Goal: Task Accomplishment & Management: Manage account settings

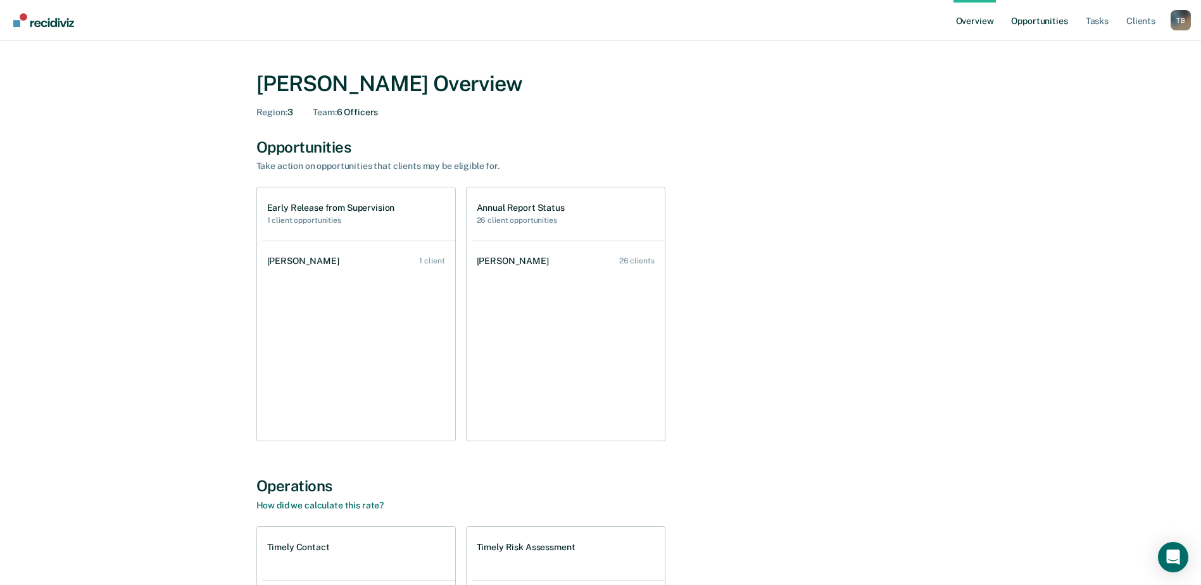
click at [1034, 15] on link "Opportunities" at bounding box center [1038, 20] width 61 height 41
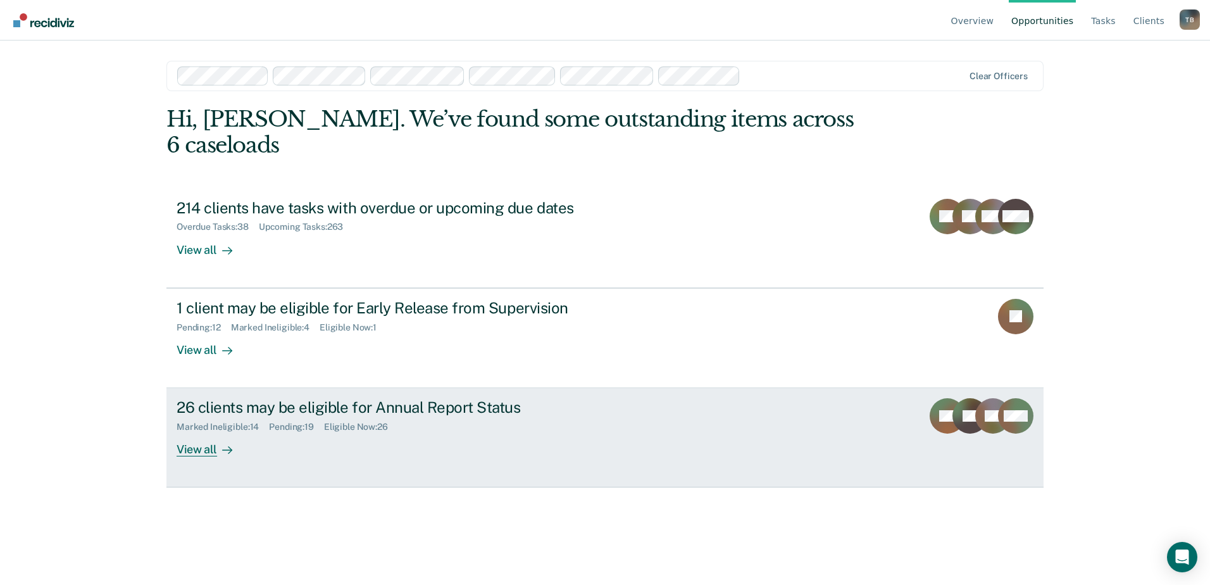
click at [342, 398] on div "26 clients may be eligible for Annual Report Status" at bounding box center [399, 407] width 444 height 18
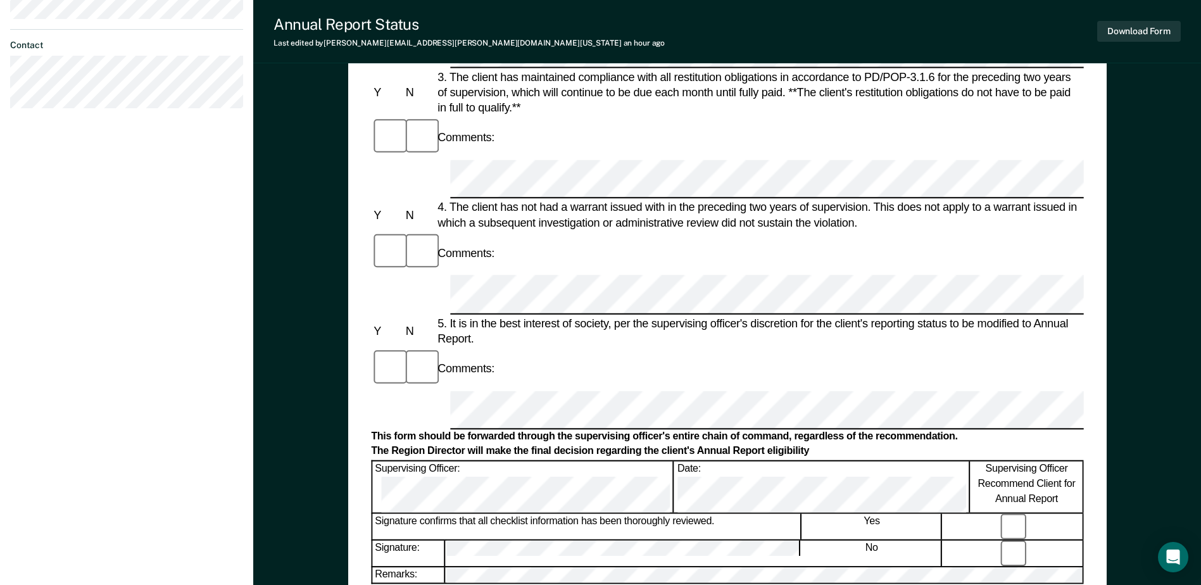
scroll to position [506, 0]
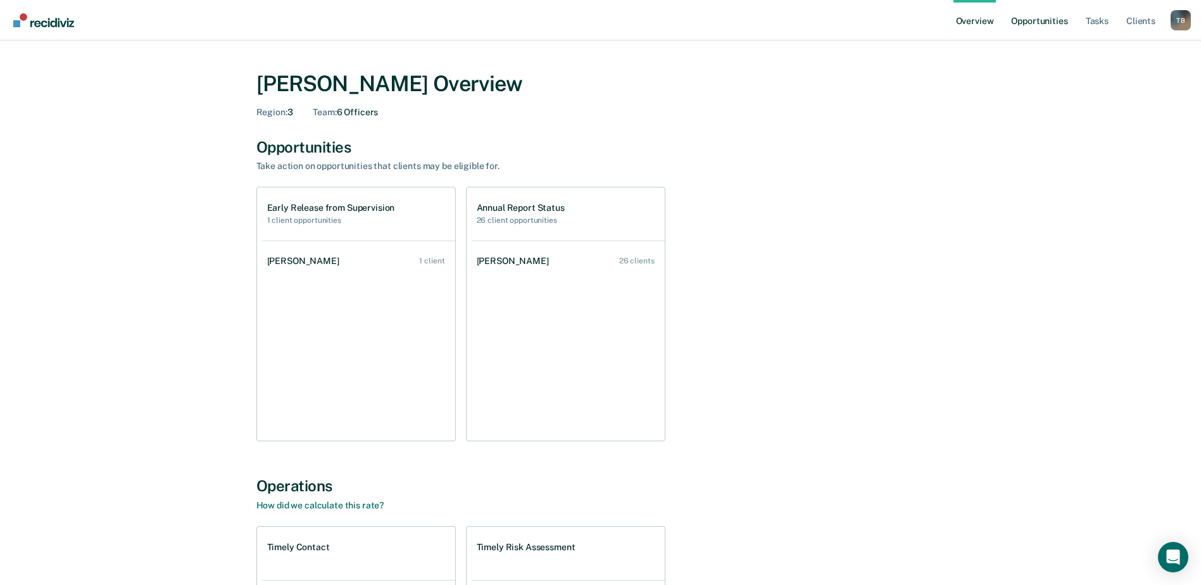
click at [1049, 16] on link "Opportunities" at bounding box center [1038, 20] width 61 height 41
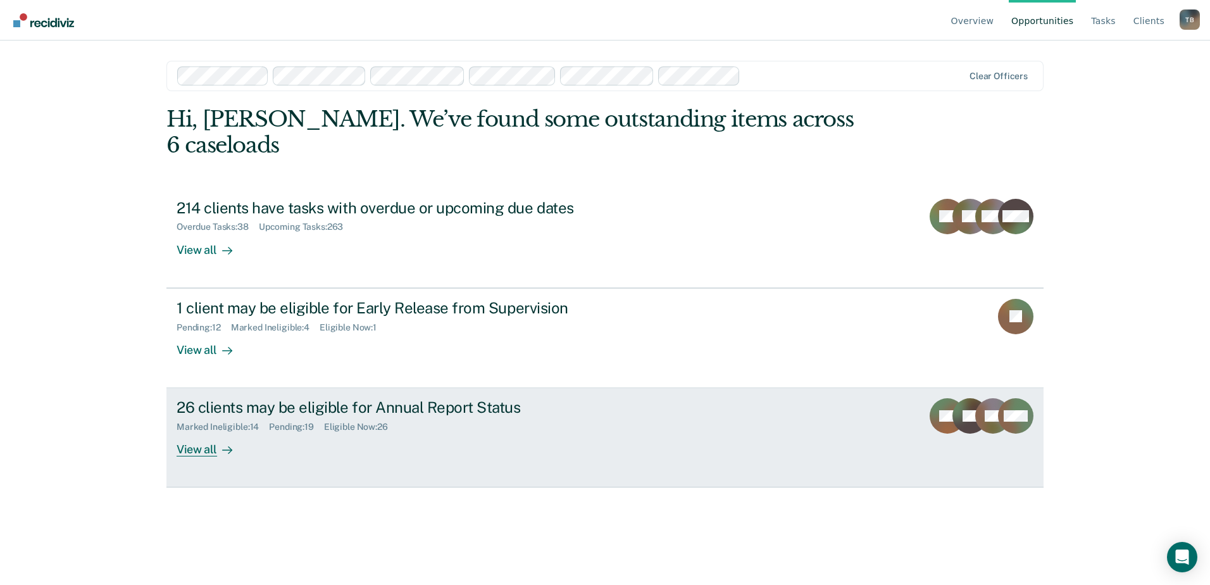
click at [232, 398] on div "26 clients may be eligible for Annual Report Status" at bounding box center [399, 407] width 444 height 18
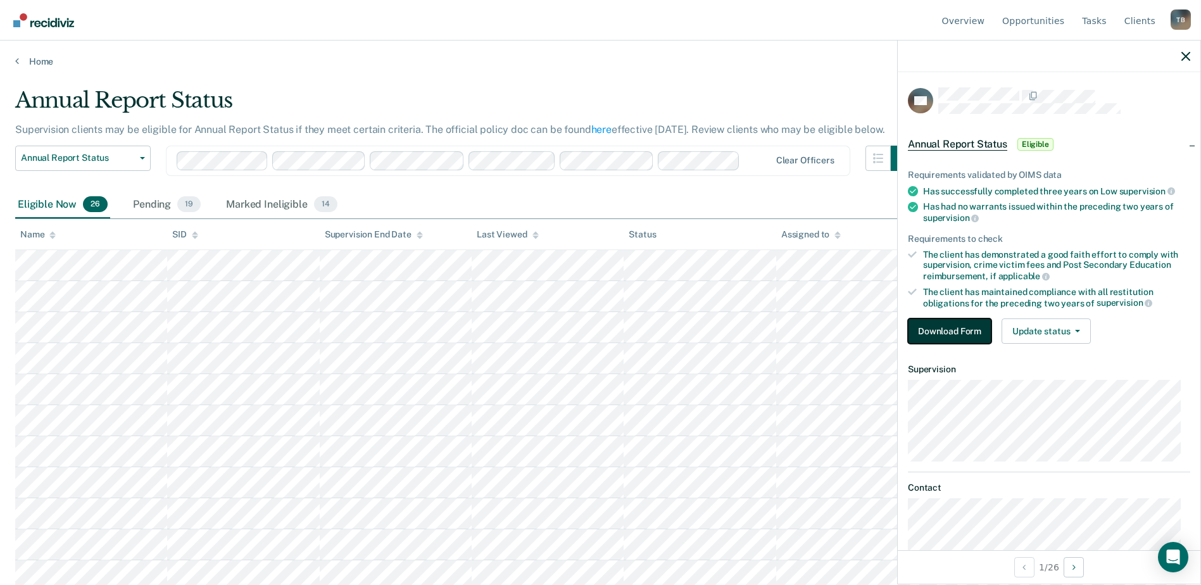
click at [953, 327] on button "Download Form" at bounding box center [950, 330] width 84 height 25
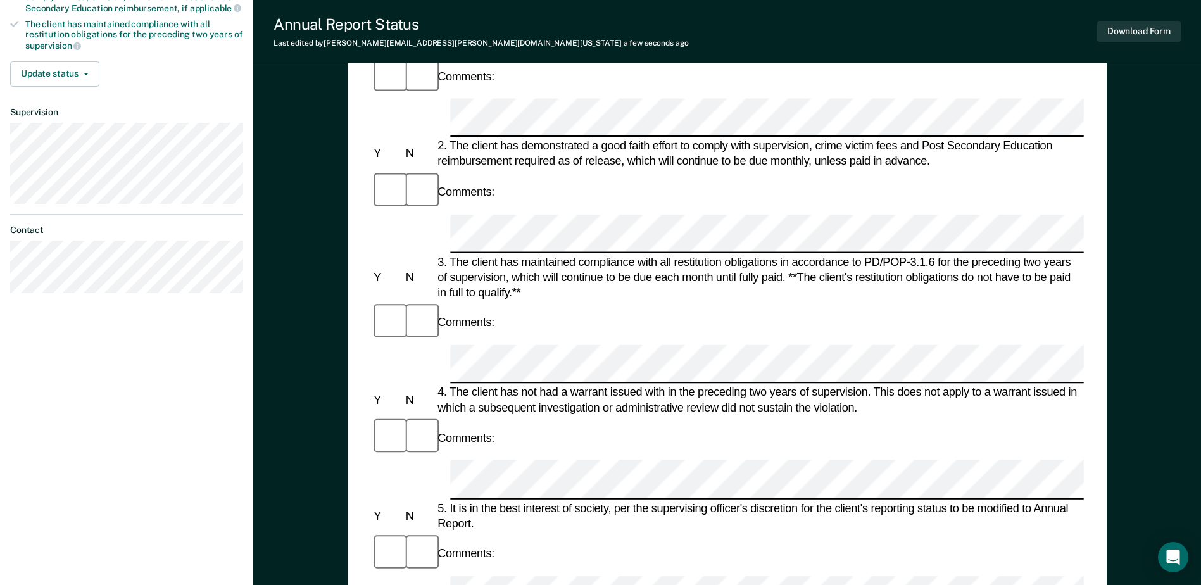
scroll to position [227, 0]
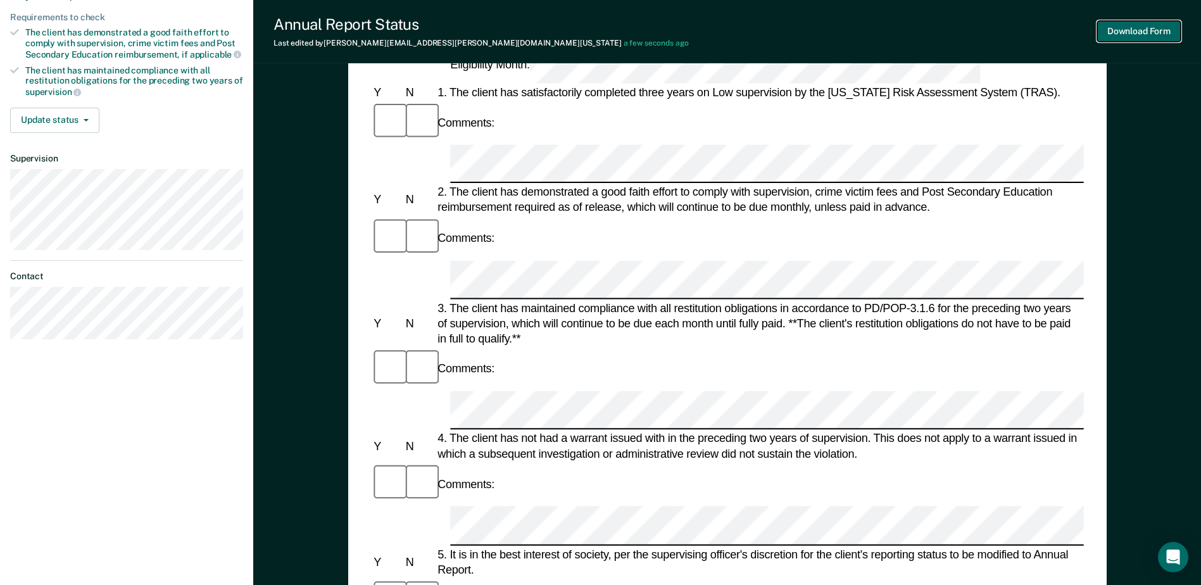
click at [1137, 33] on button "Download Form" at bounding box center [1139, 31] width 84 height 21
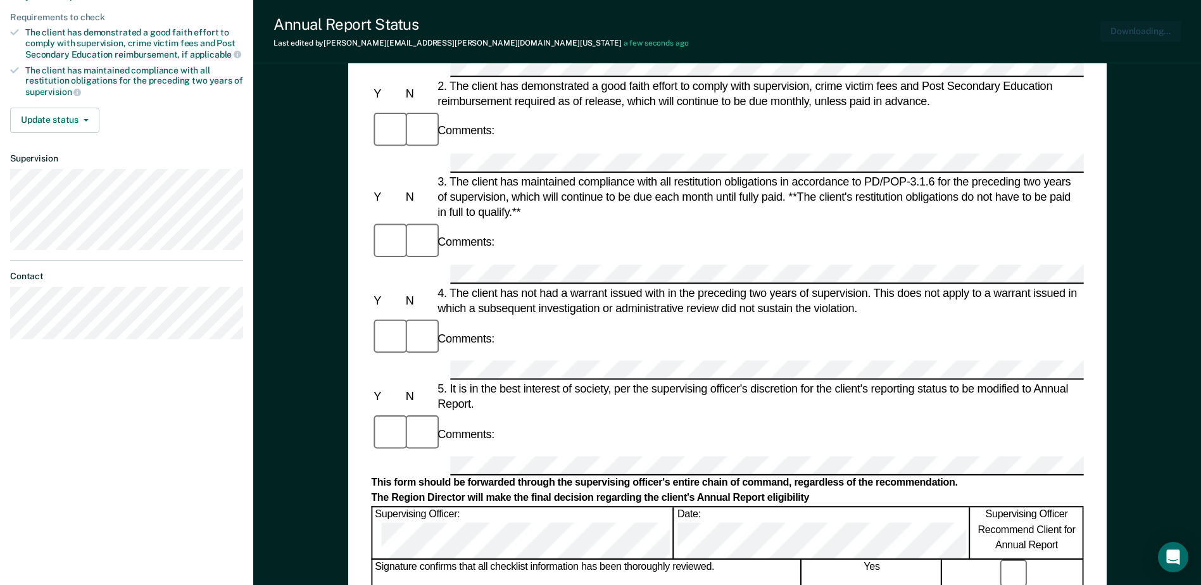
scroll to position [0, 0]
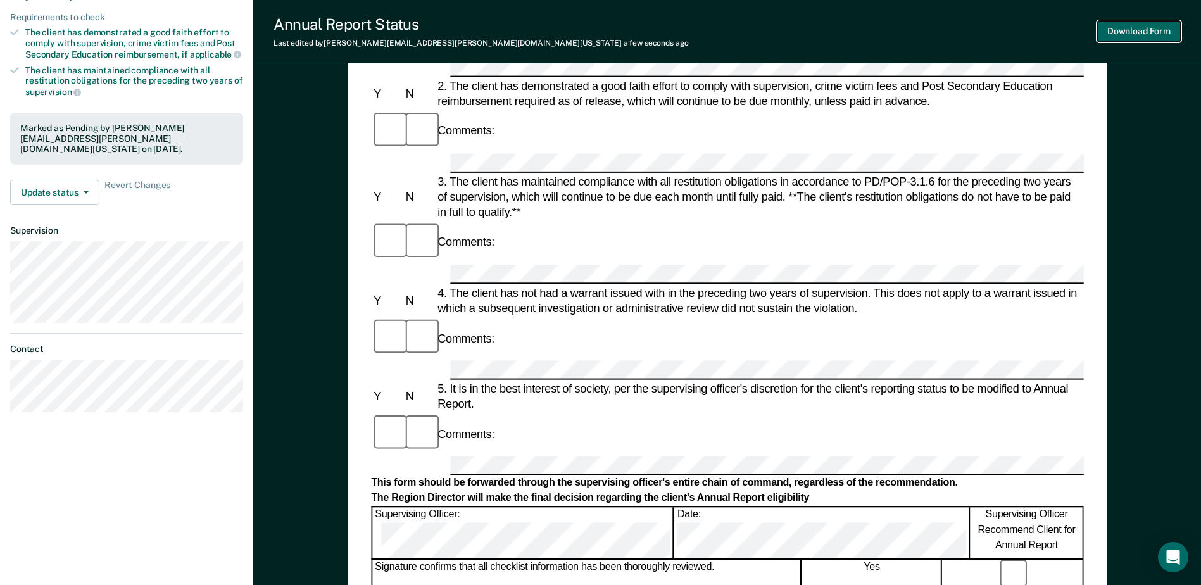
click at [1162, 27] on button "Download Form" at bounding box center [1139, 31] width 84 height 21
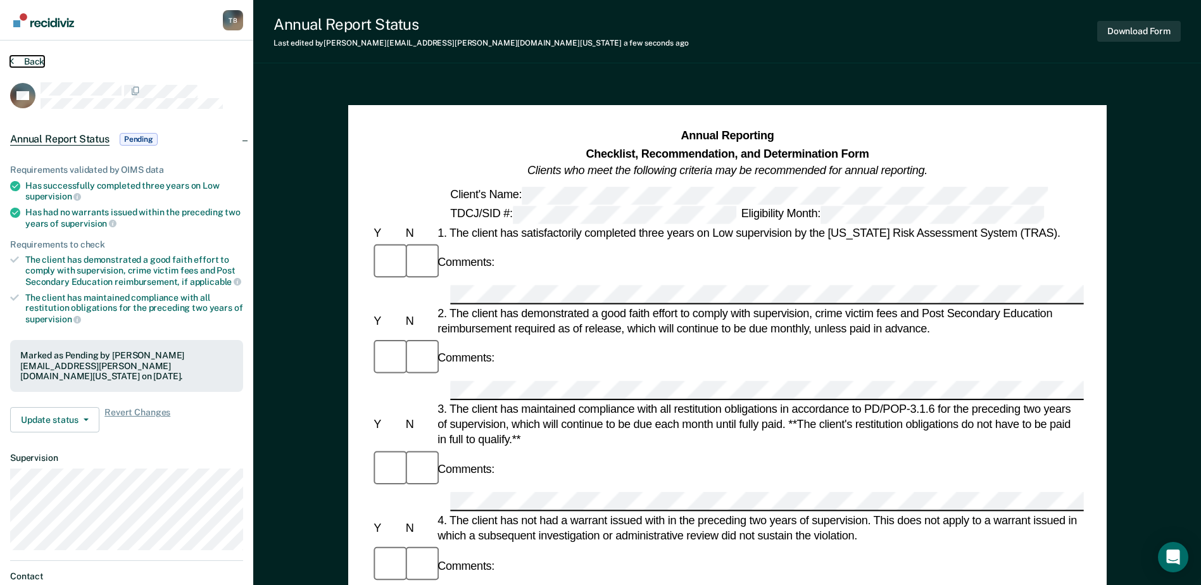
click at [28, 62] on button "Back" at bounding box center [27, 61] width 34 height 11
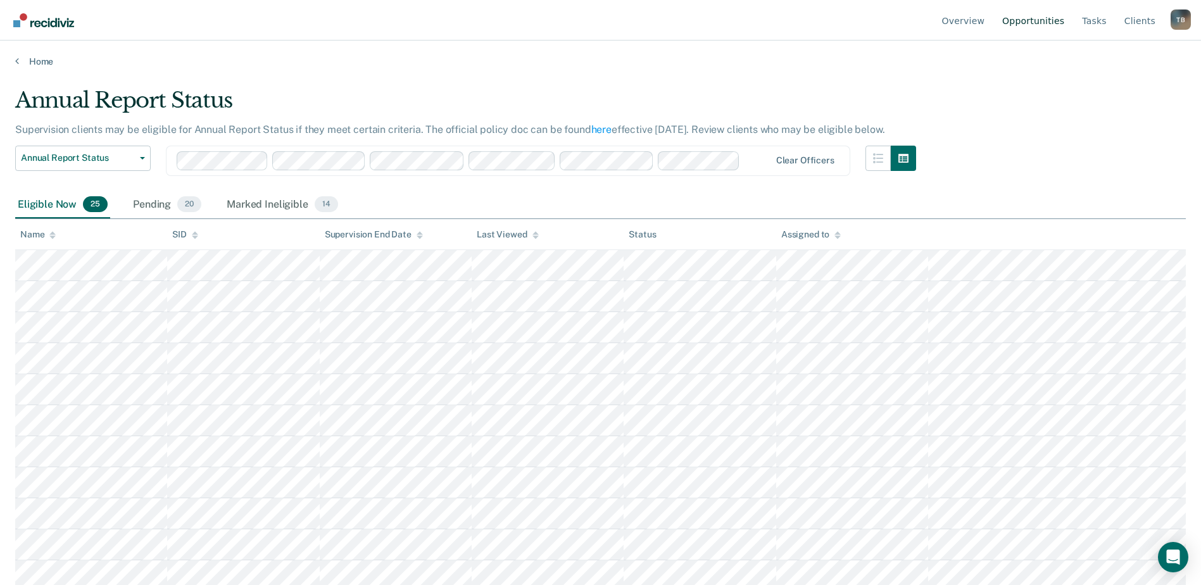
click at [1043, 22] on link "Opportunities" at bounding box center [1033, 20] width 67 height 41
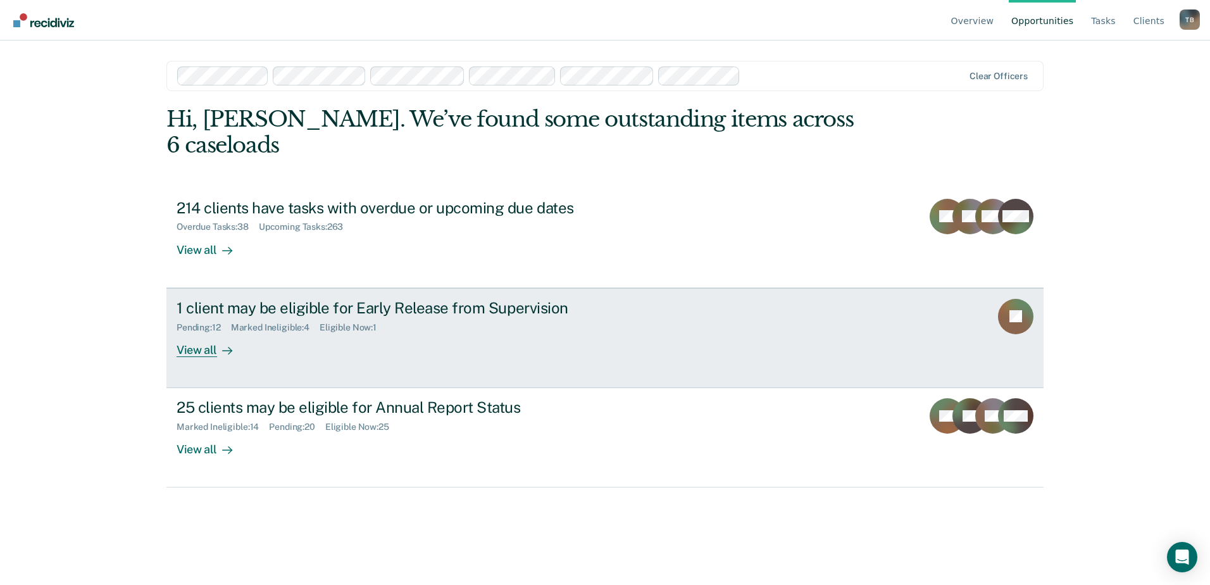
click at [338, 299] on div "1 client may be eligible for Early Release from Supervision" at bounding box center [399, 308] width 444 height 18
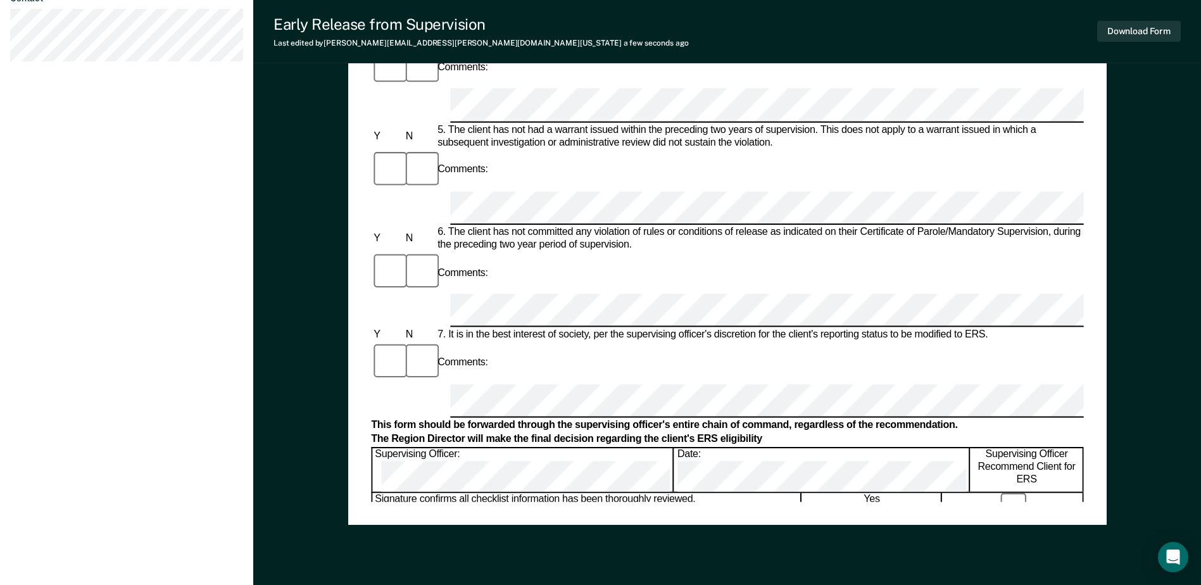
scroll to position [570, 0]
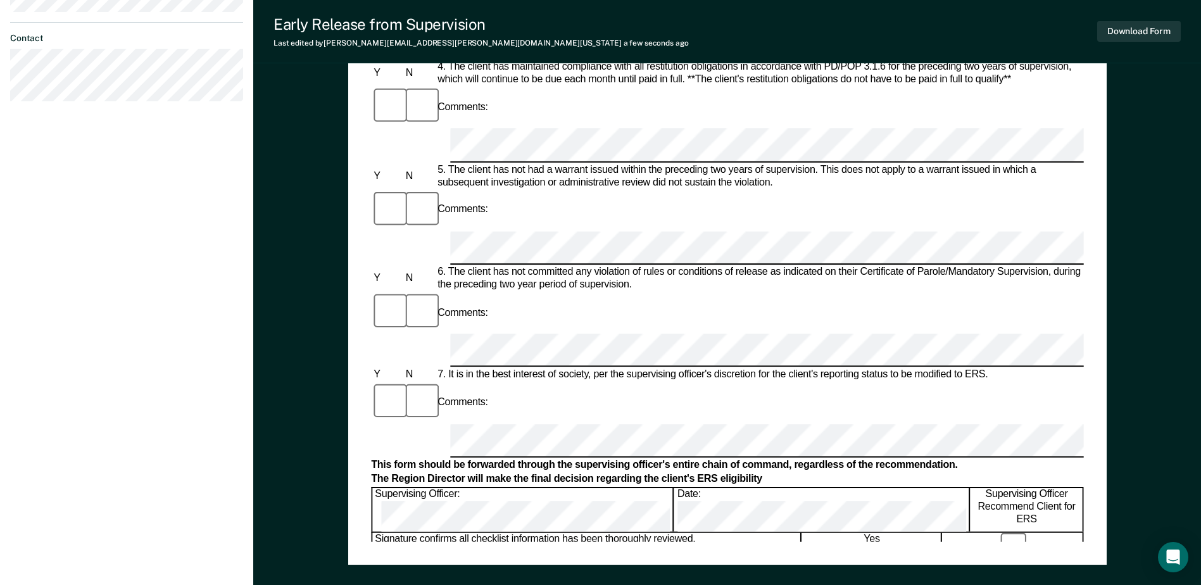
scroll to position [506, 0]
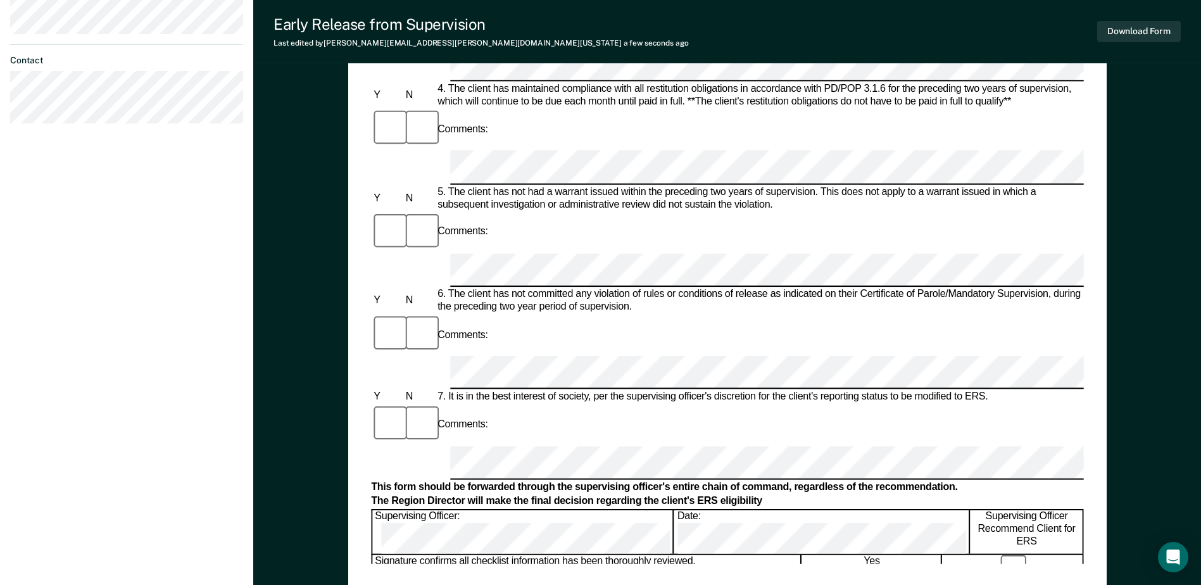
click at [1041, 313] on div "Comments:" at bounding box center [727, 334] width 712 height 42
click at [1140, 25] on button "Download Form" at bounding box center [1139, 31] width 84 height 21
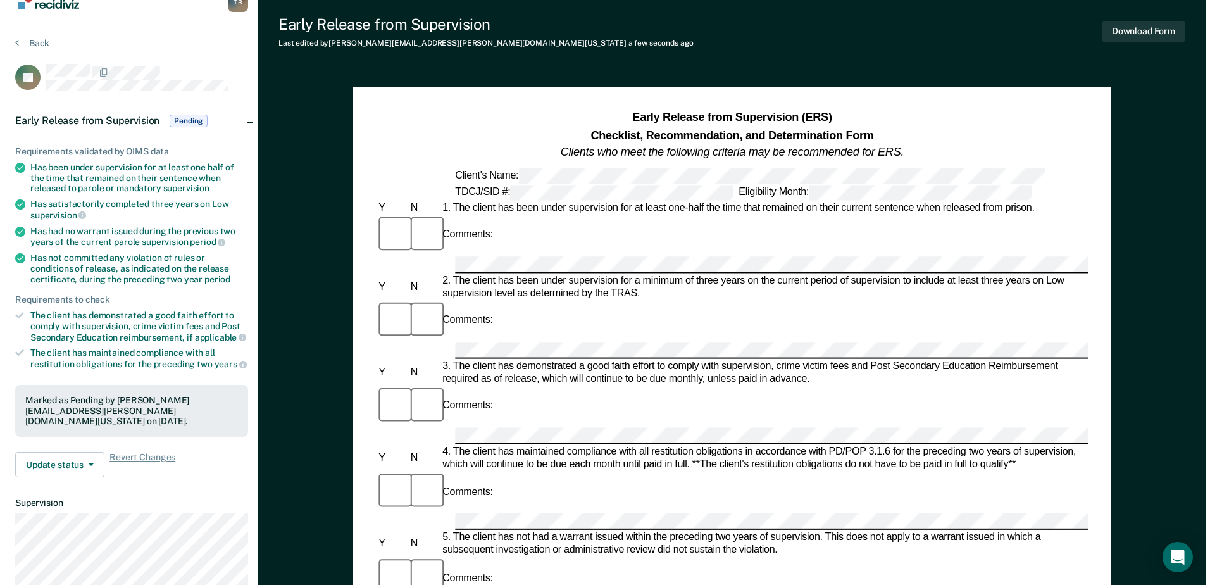
scroll to position [0, 0]
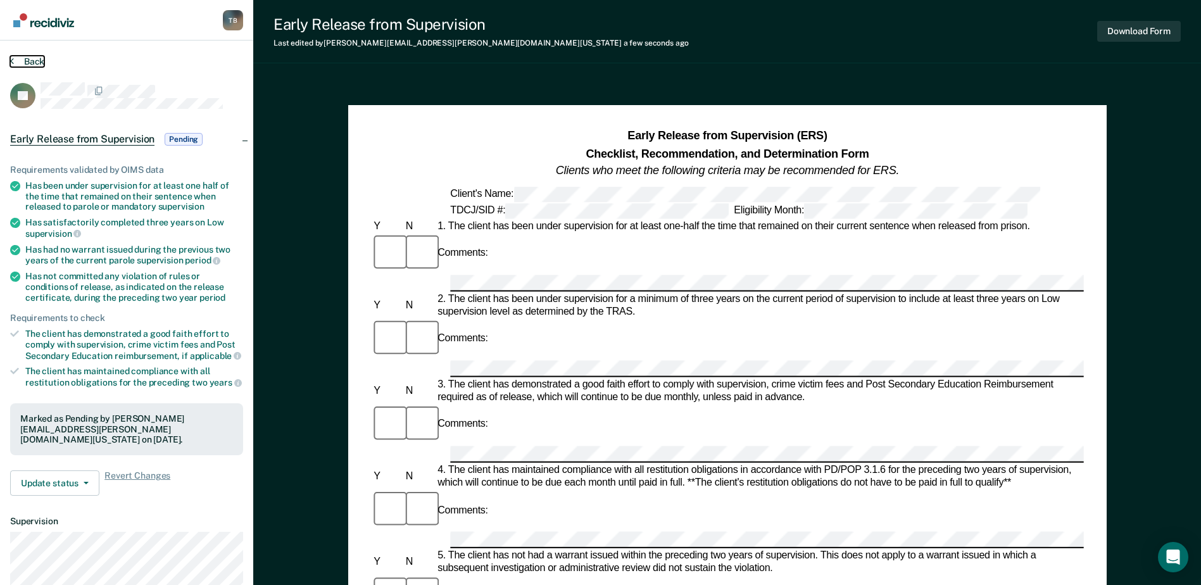
click at [25, 61] on button "Back" at bounding box center [27, 61] width 34 height 11
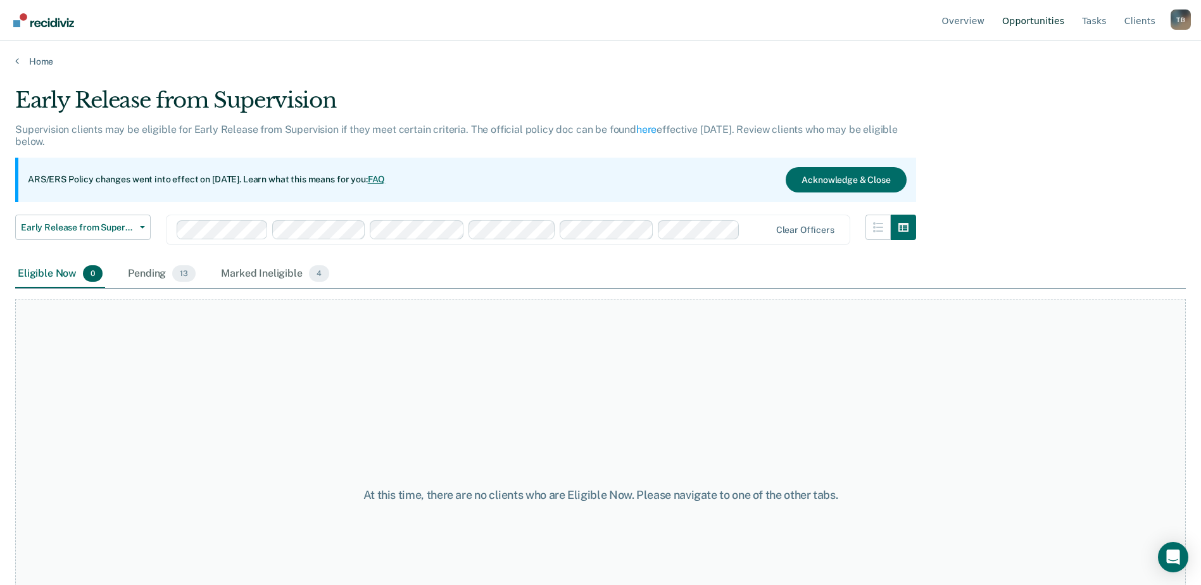
click at [1035, 20] on link "Opportunities" at bounding box center [1033, 20] width 67 height 41
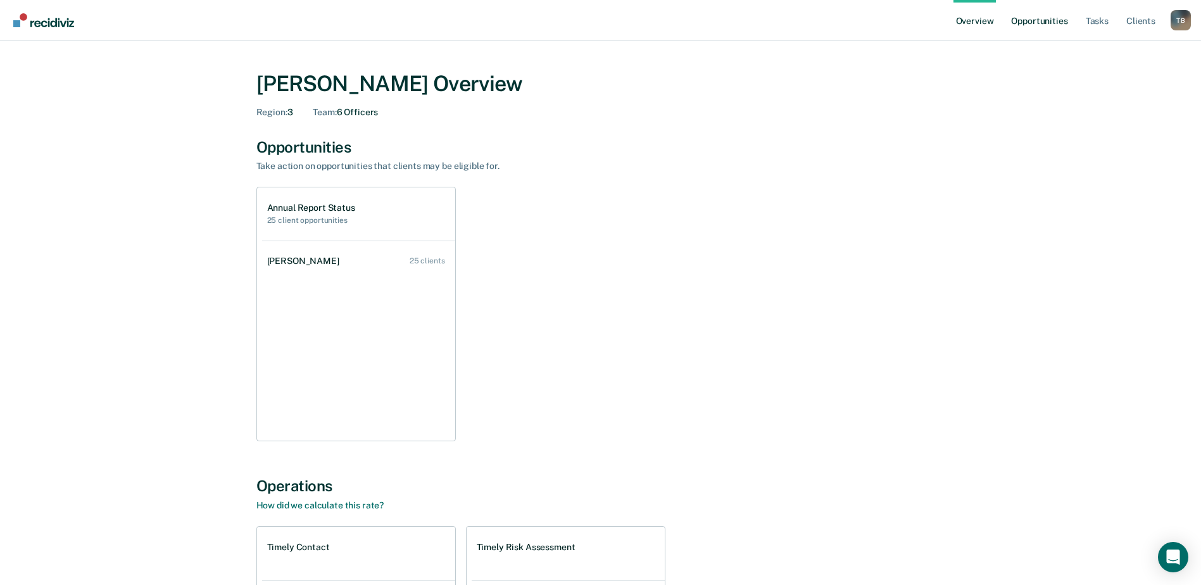
click at [1036, 23] on link "Opportunities" at bounding box center [1038, 20] width 61 height 41
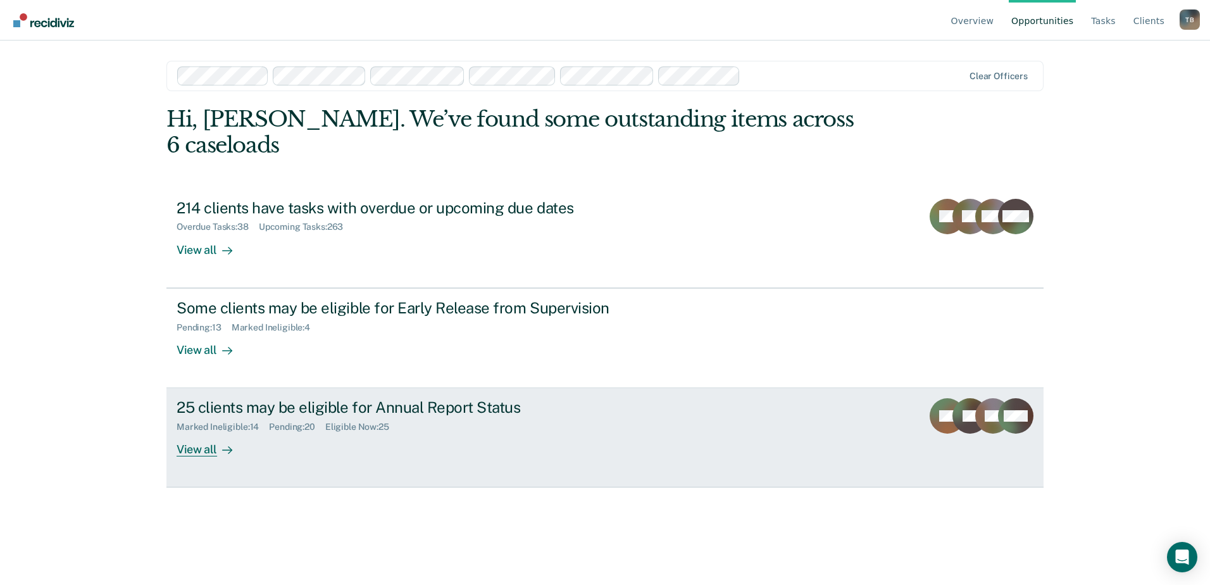
click at [344, 398] on div "25 clients may be eligible for Annual Report Status" at bounding box center [399, 407] width 444 height 18
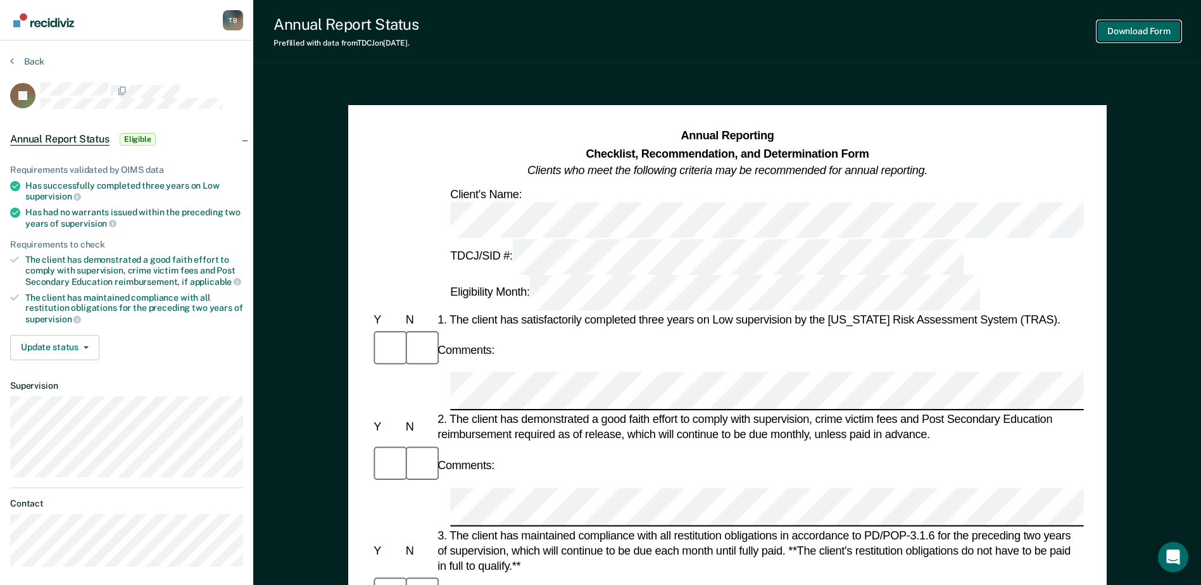
click at [1151, 27] on button "Download Form" at bounding box center [1139, 31] width 84 height 21
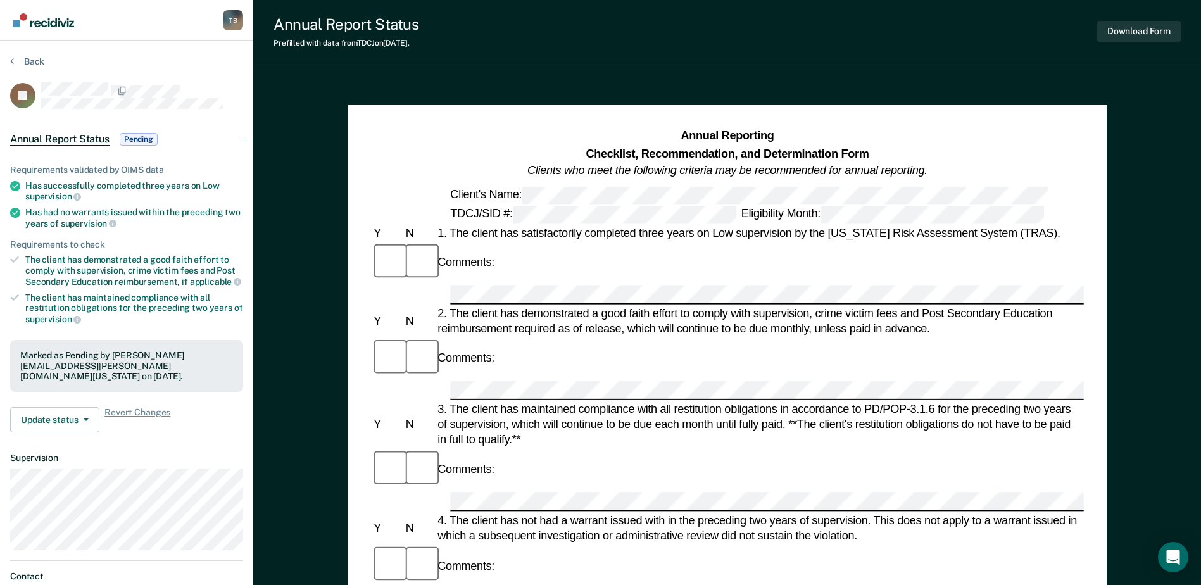
click at [755, 53] on div "Annual Report Status Prefilled with data from TDCJ on [DATE] . Download Form" at bounding box center [727, 31] width 948 height 63
click at [32, 59] on button "Back" at bounding box center [27, 61] width 34 height 11
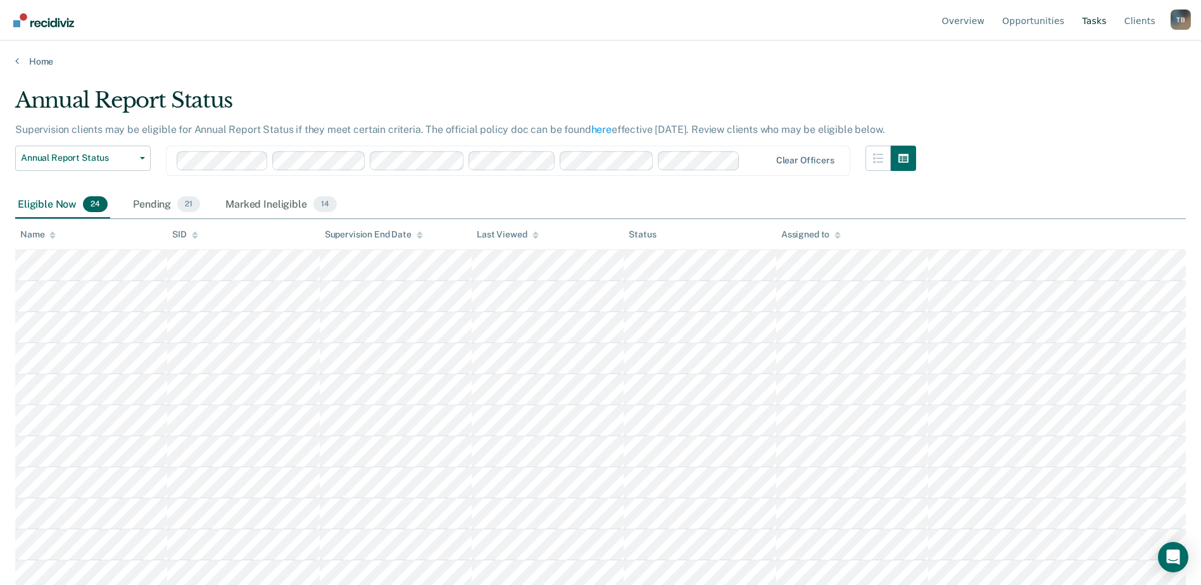
click at [1107, 15] on link "Tasks" at bounding box center [1094, 20] width 30 height 41
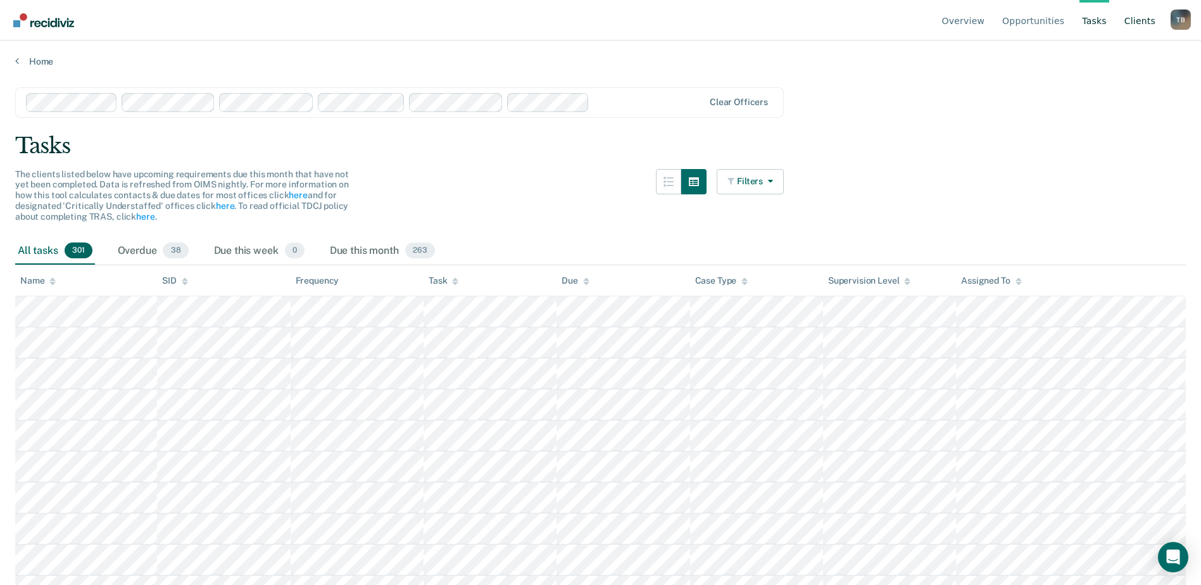
click at [1138, 24] on link "Client s" at bounding box center [1140, 20] width 36 height 41
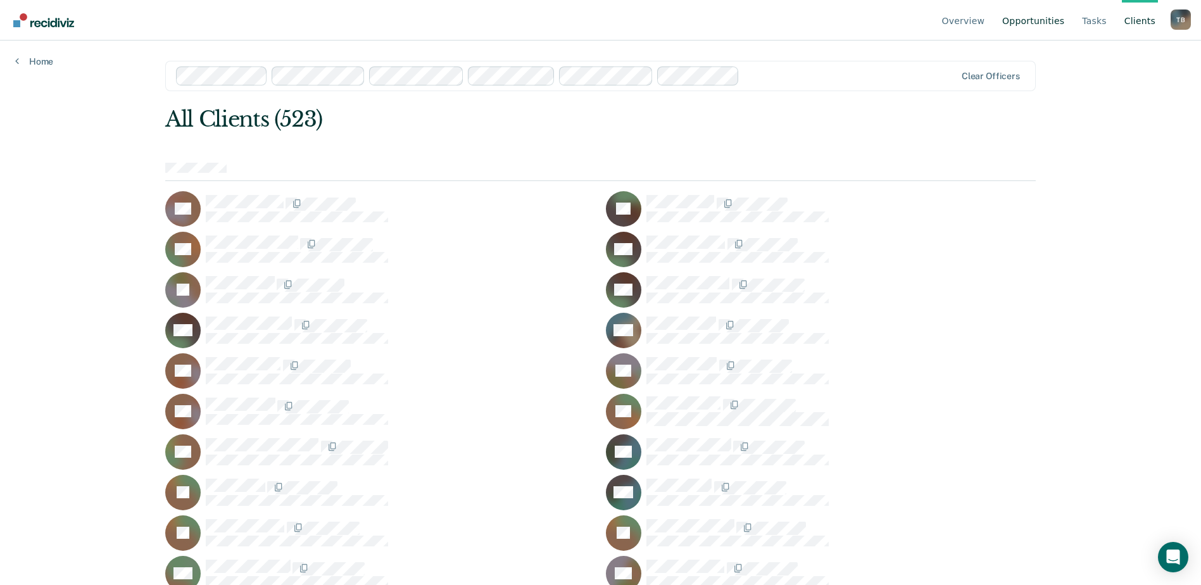
click at [1033, 25] on link "Opportunities" at bounding box center [1033, 20] width 67 height 41
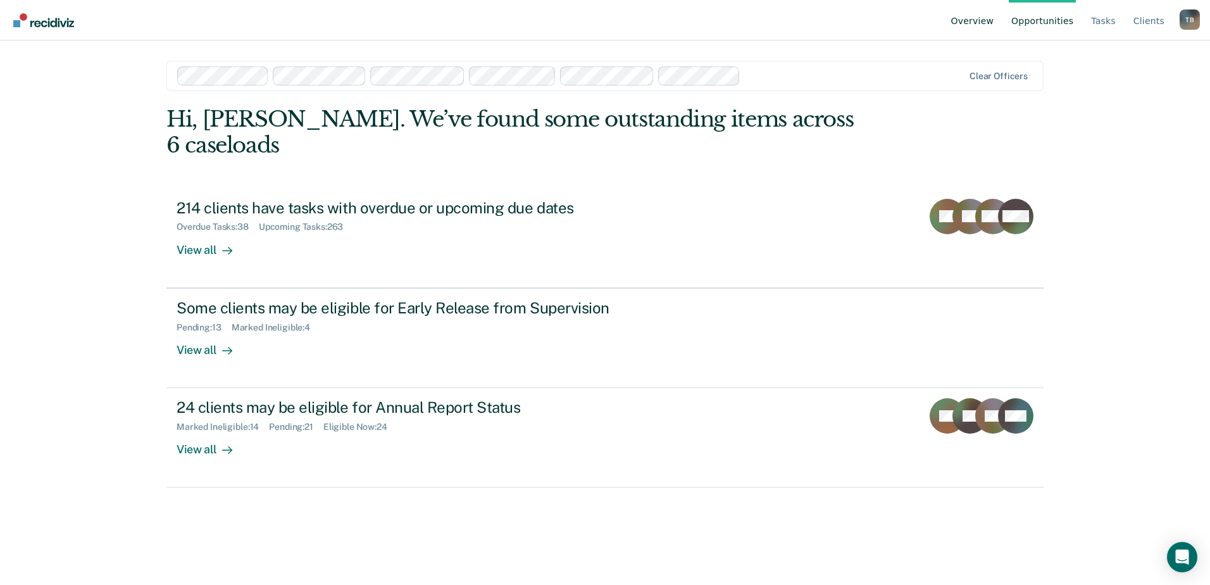
click at [978, 24] on link "Overview" at bounding box center [973, 20] width 48 height 41
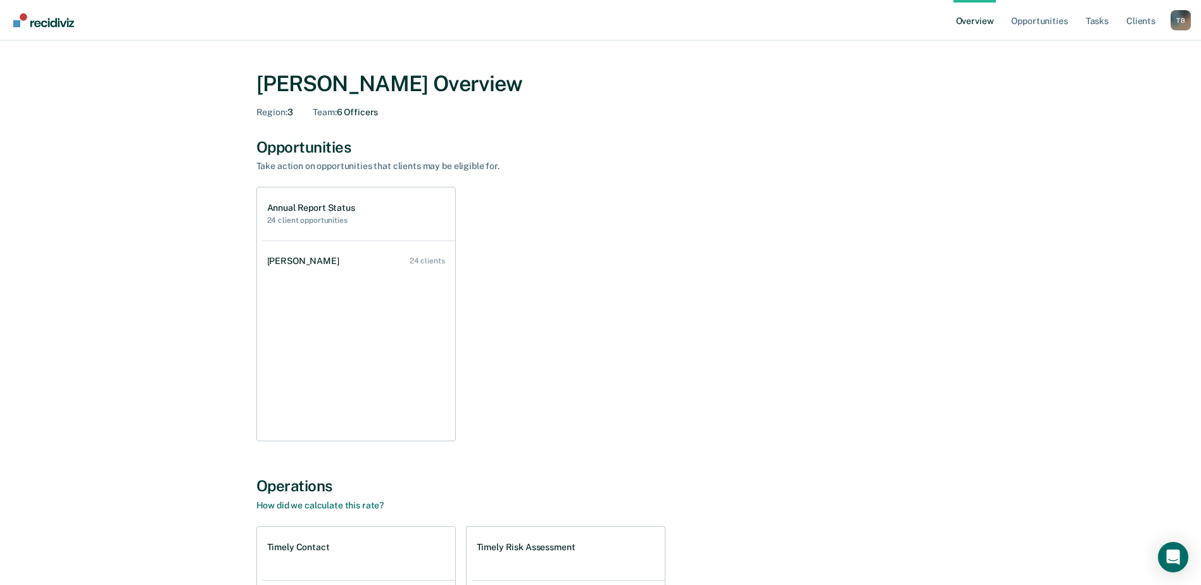
click at [334, 151] on div "Opportunities" at bounding box center [600, 147] width 689 height 18
click at [1054, 17] on link "Opportunities" at bounding box center [1038, 20] width 61 height 41
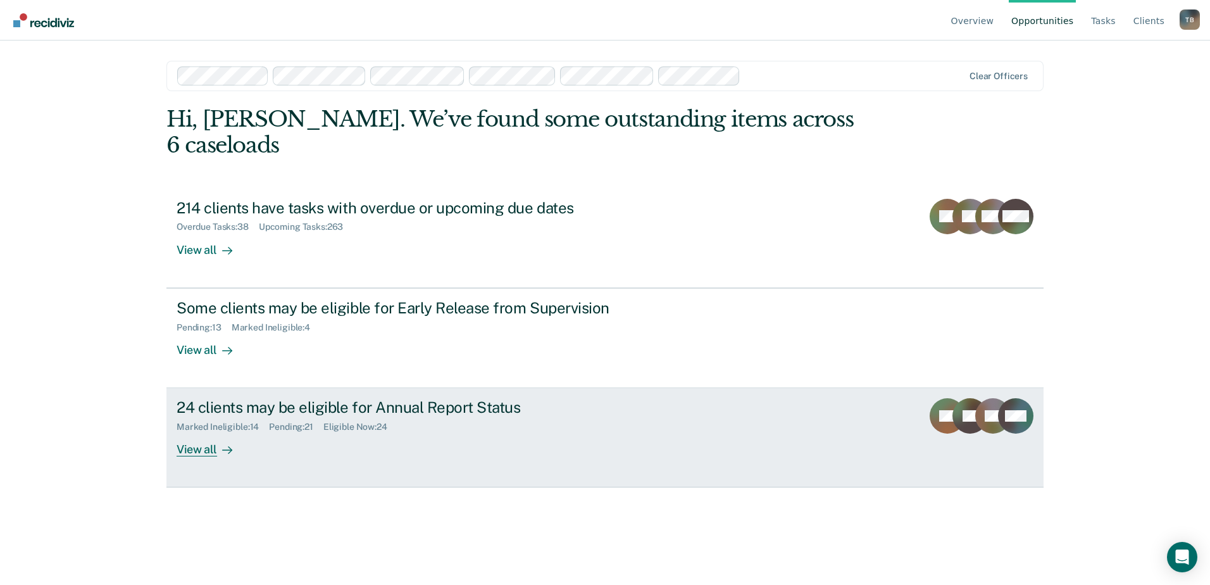
click at [455, 398] on div "24 clients may be eligible for Annual Report Status" at bounding box center [399, 407] width 444 height 18
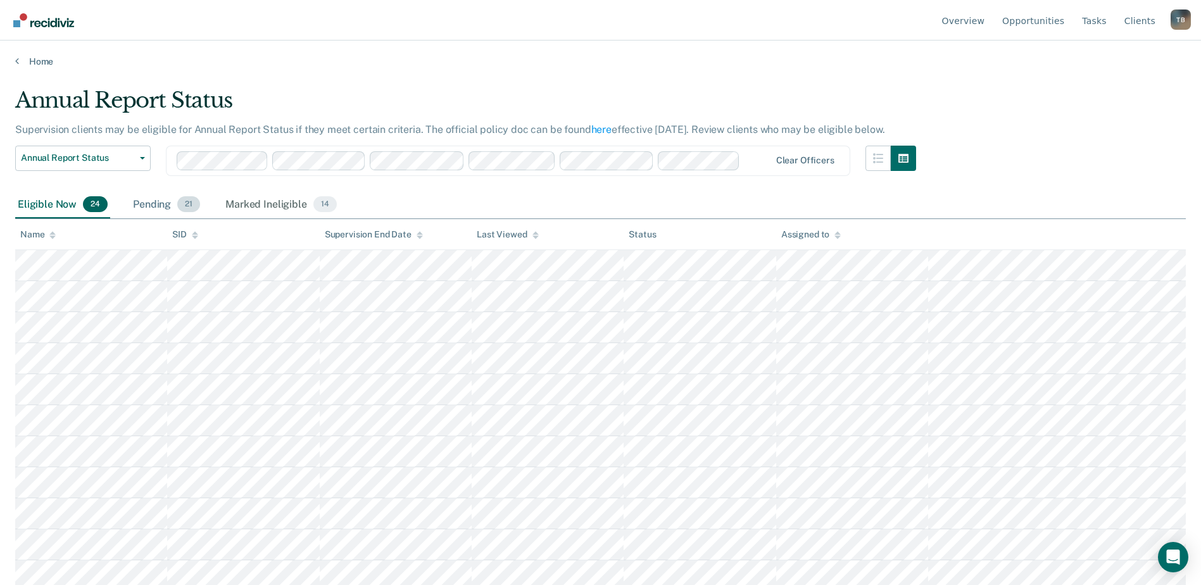
click at [166, 206] on div "Pending 21" at bounding box center [166, 205] width 72 height 28
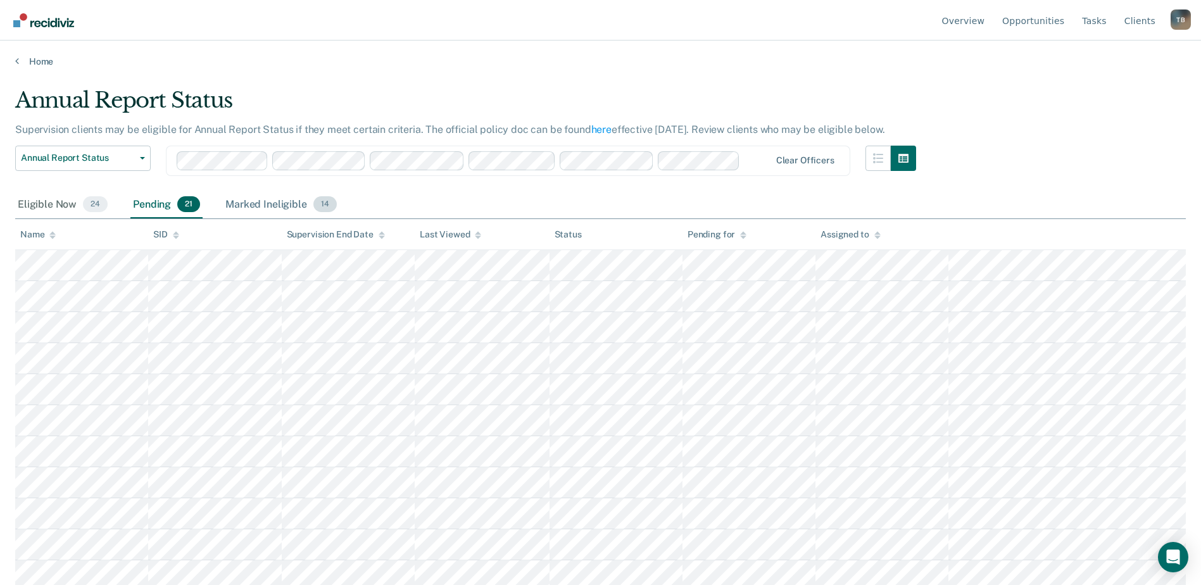
click at [270, 208] on div "Marked Ineligible 14" at bounding box center [281, 205] width 116 height 28
click at [151, 203] on div "Pending 21" at bounding box center [166, 205] width 72 height 28
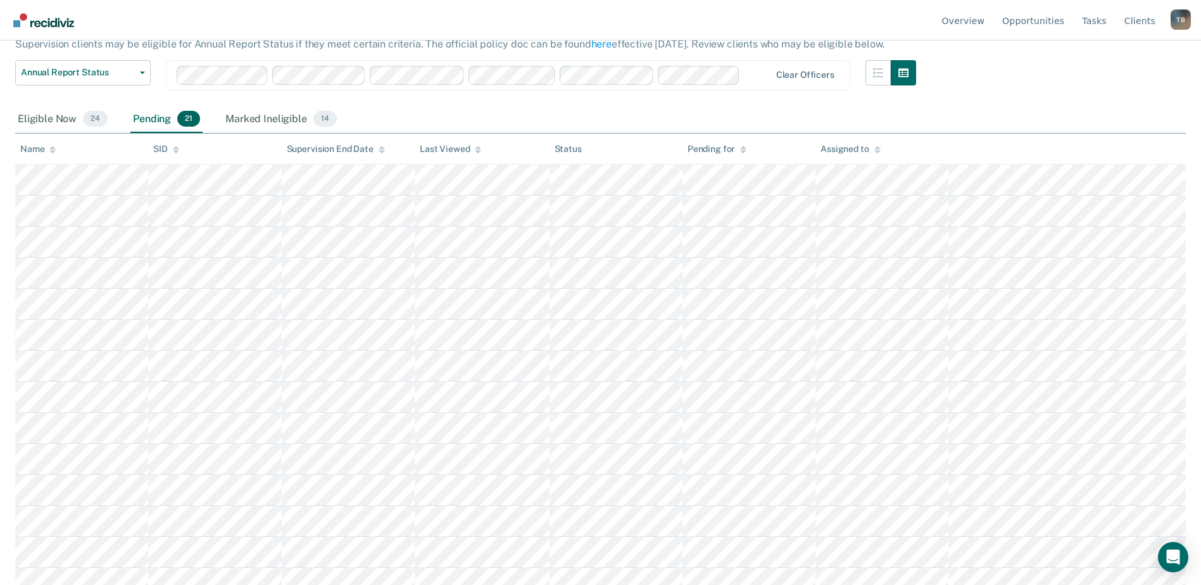
scroll to position [127, 0]
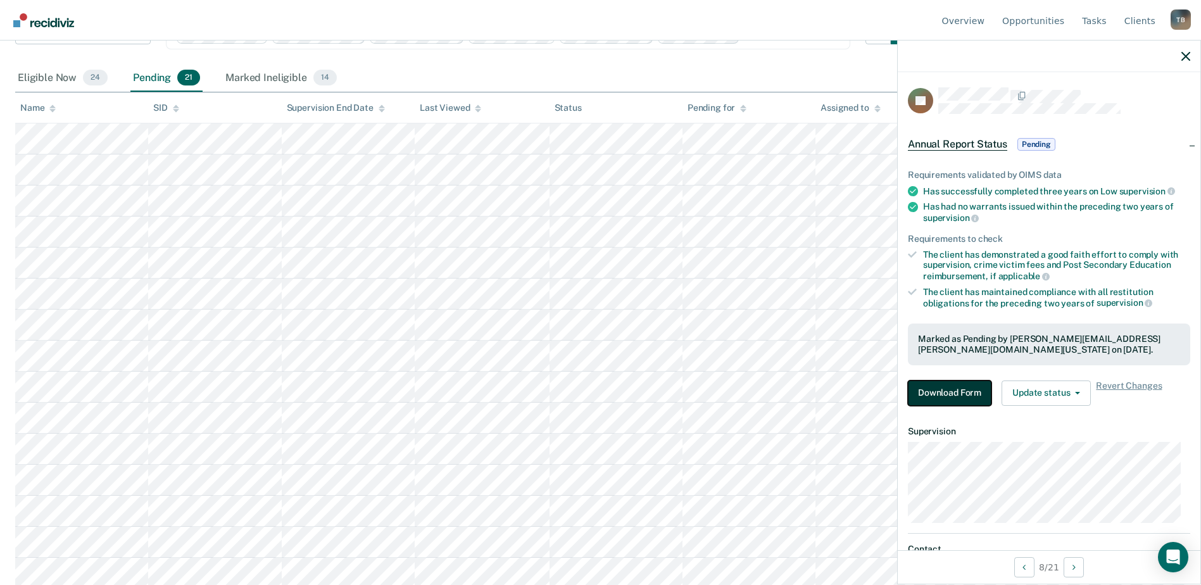
click at [956, 389] on button "Download Form" at bounding box center [950, 392] width 84 height 25
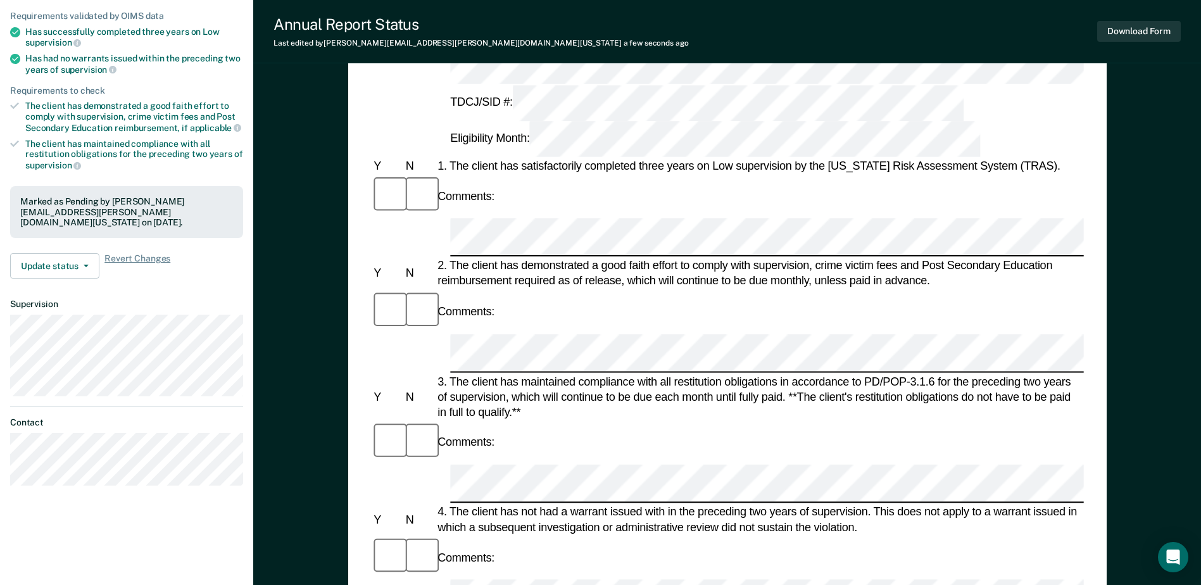
scroll to position [63, 0]
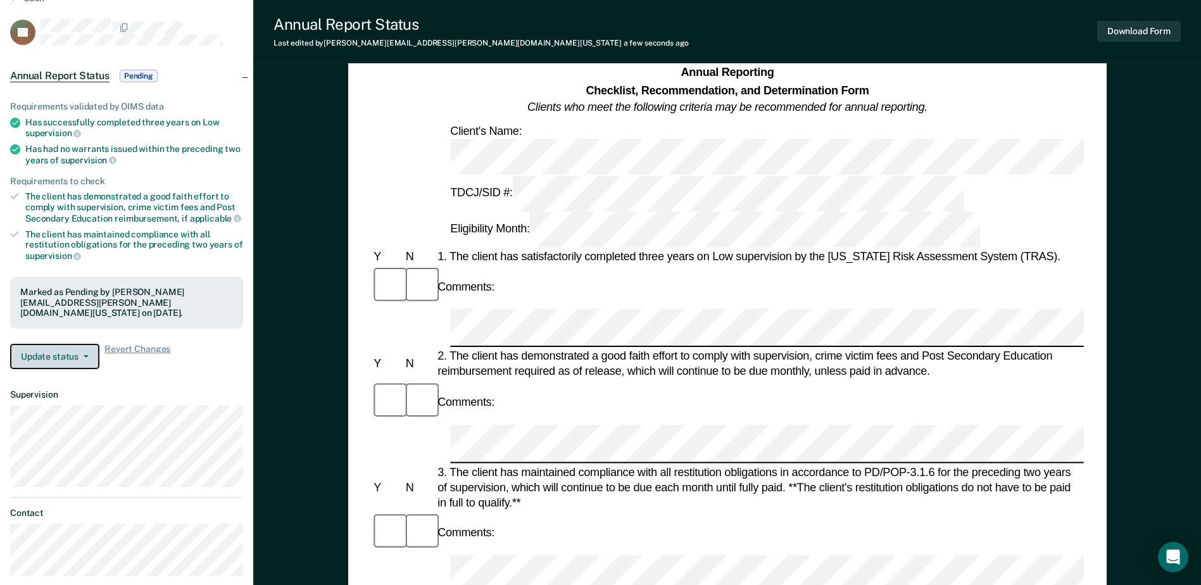
click at [48, 344] on button "Update status" at bounding box center [54, 356] width 89 height 25
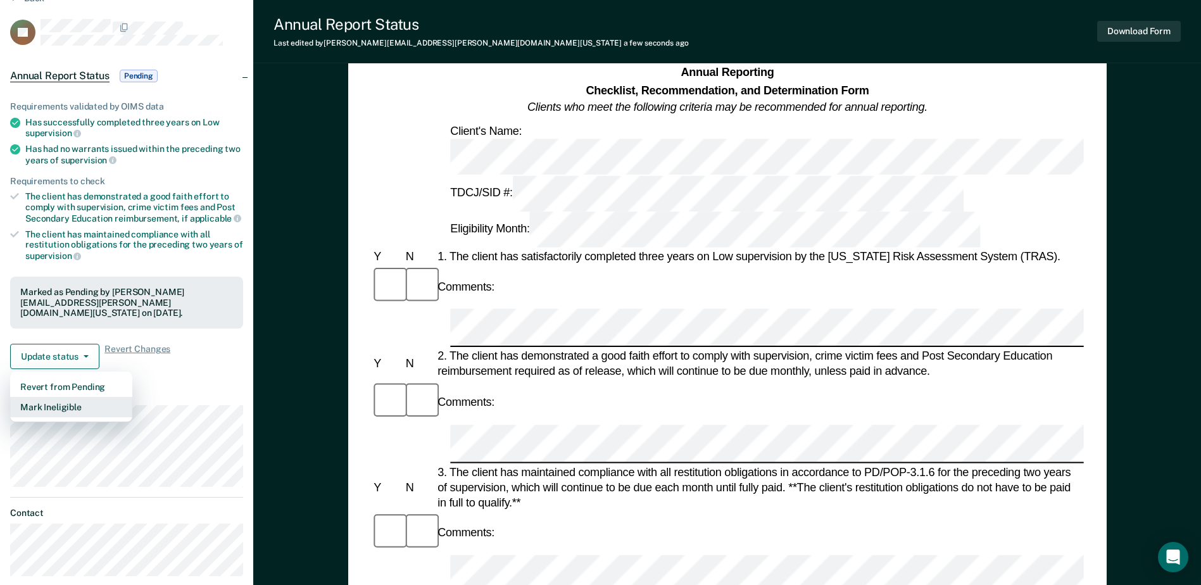
click at [47, 397] on button "Mark Ineligible" at bounding box center [71, 407] width 122 height 20
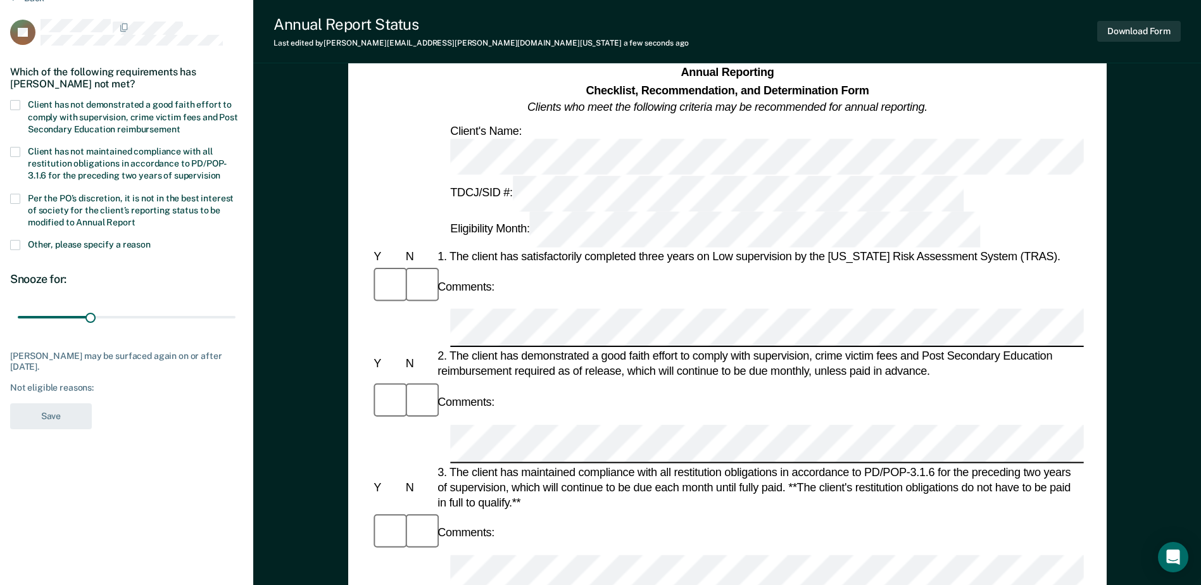
click at [20, 104] on label "Client has not demonstrated a good faith effort to comply with supervision, cri…" at bounding box center [126, 118] width 233 height 37
click at [180, 125] on input "Client has not demonstrated a good faith effort to comply with supervision, cri…" at bounding box center [180, 125] width 0 height 0
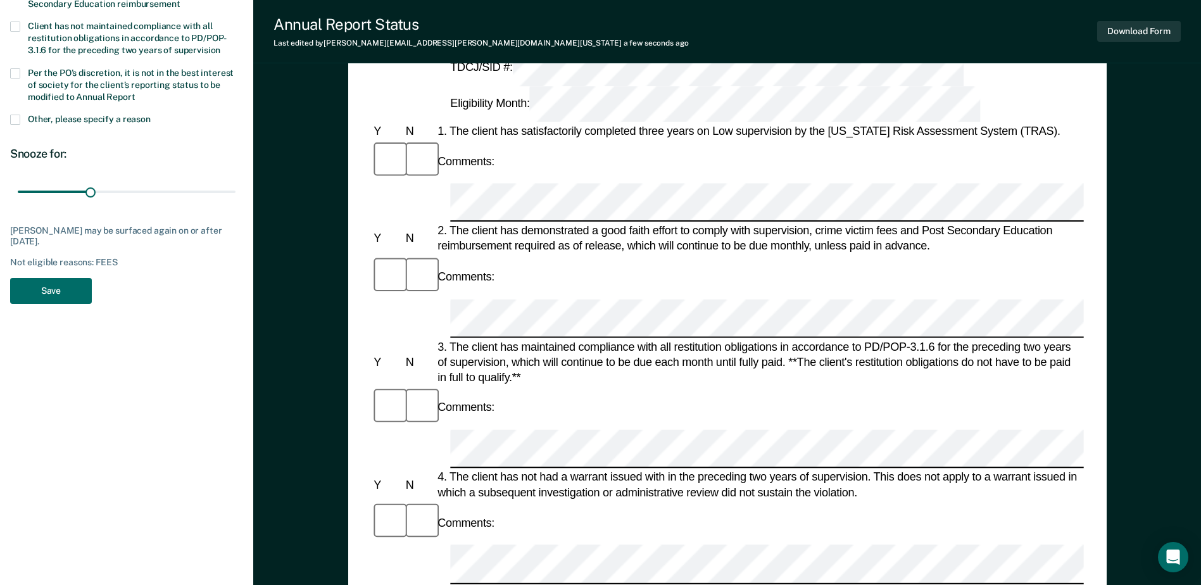
scroll to position [190, 0]
click at [15, 73] on span at bounding box center [15, 72] width 10 height 10
click at [135, 91] on input "Per the PO’s discretion, it is not in the best interest of society for the clie…" at bounding box center [135, 91] width 0 height 0
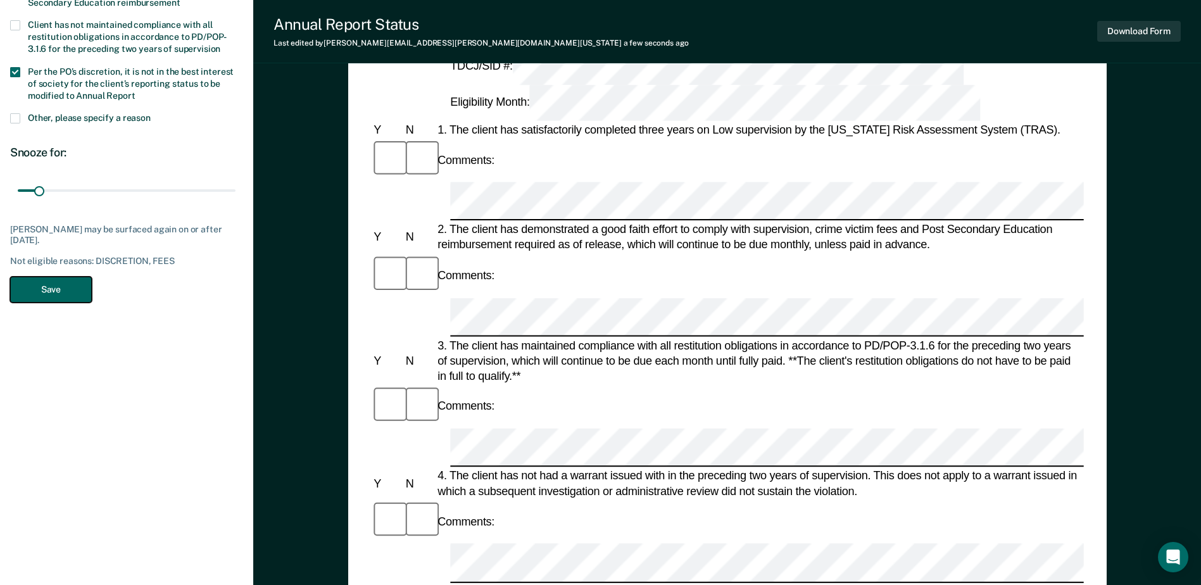
click at [49, 282] on button "Save" at bounding box center [51, 290] width 82 height 26
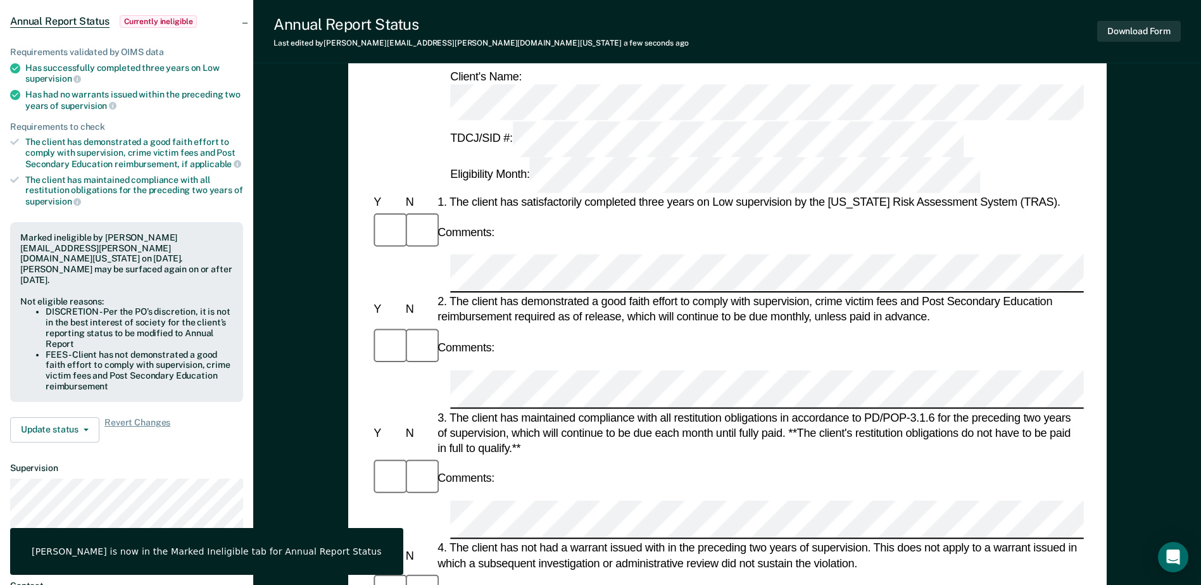
scroll to position [0, 0]
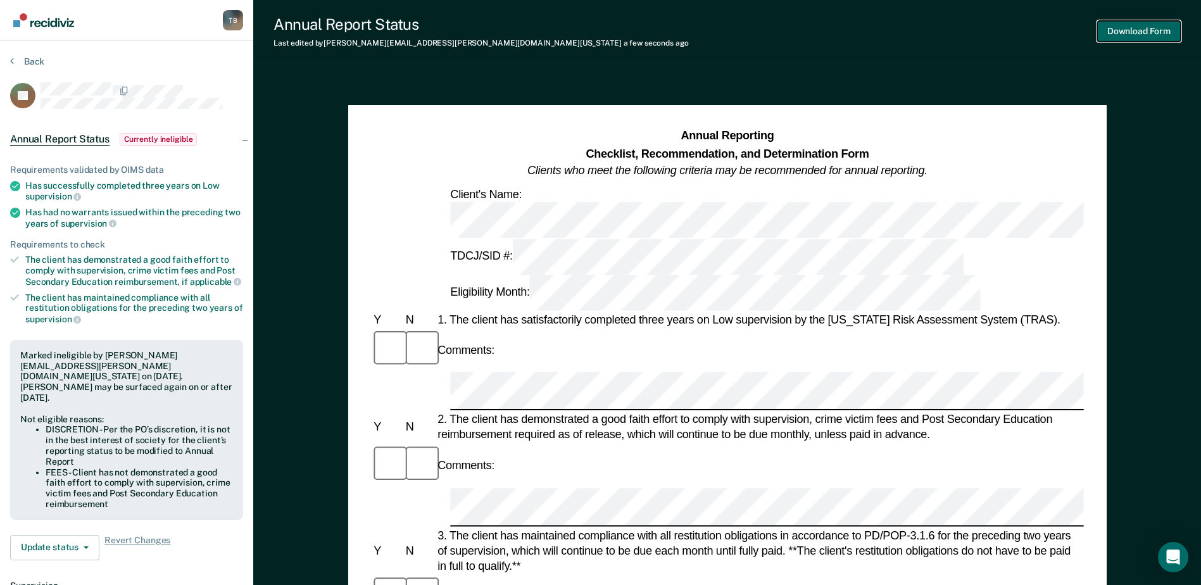
click at [1139, 30] on button "Download Form" at bounding box center [1139, 31] width 84 height 21
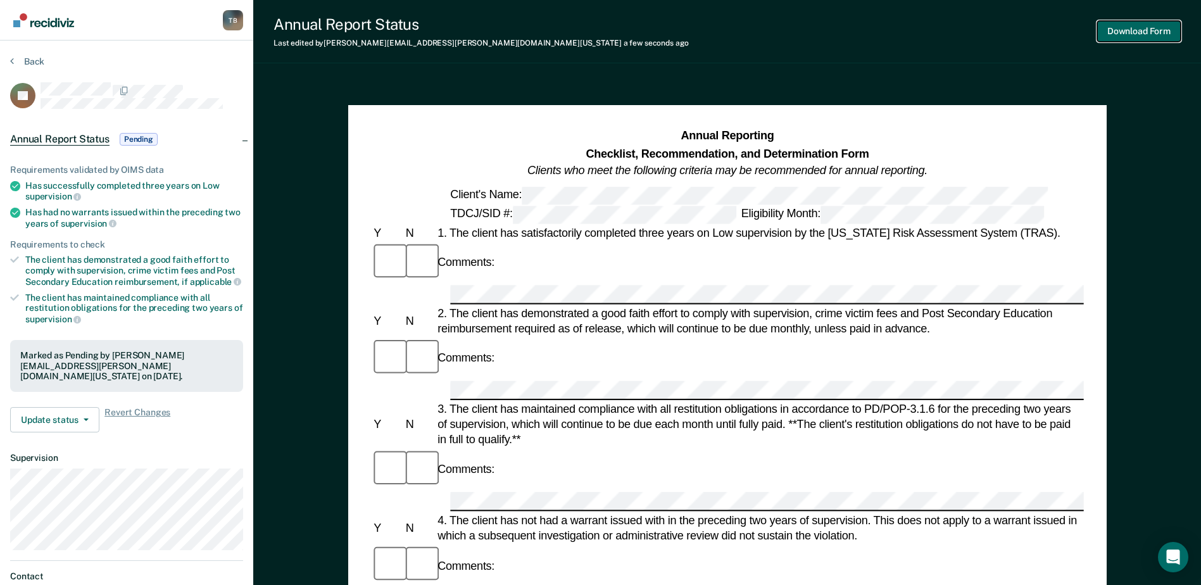
click at [1171, 34] on button "Download Form" at bounding box center [1139, 31] width 84 height 21
click at [80, 410] on button "Update status" at bounding box center [54, 419] width 89 height 25
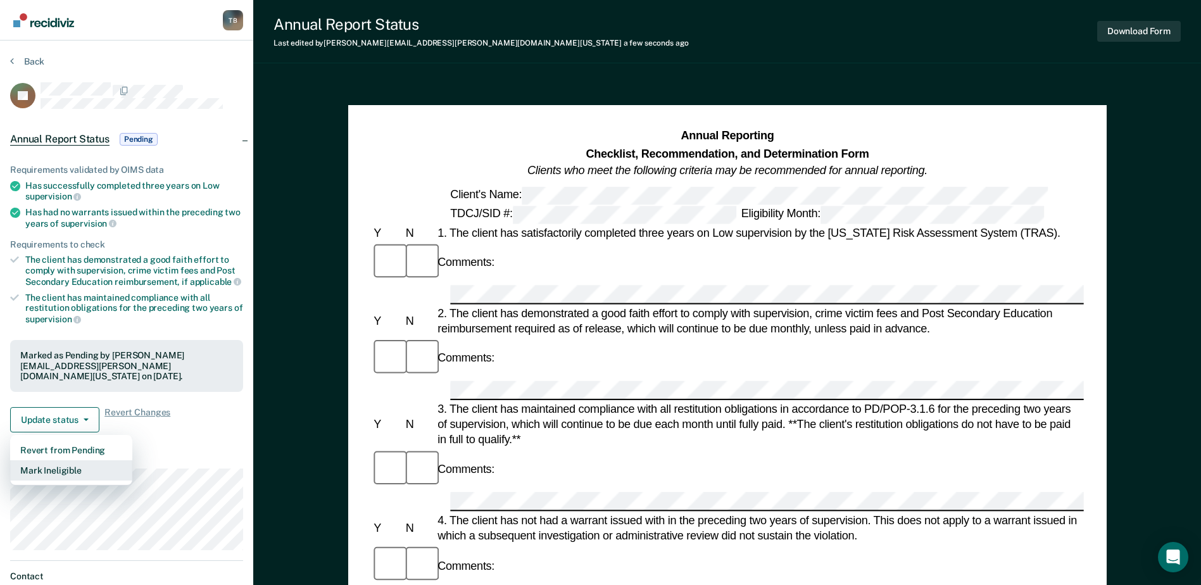
click at [59, 461] on button "Mark Ineligible" at bounding box center [71, 470] width 122 height 20
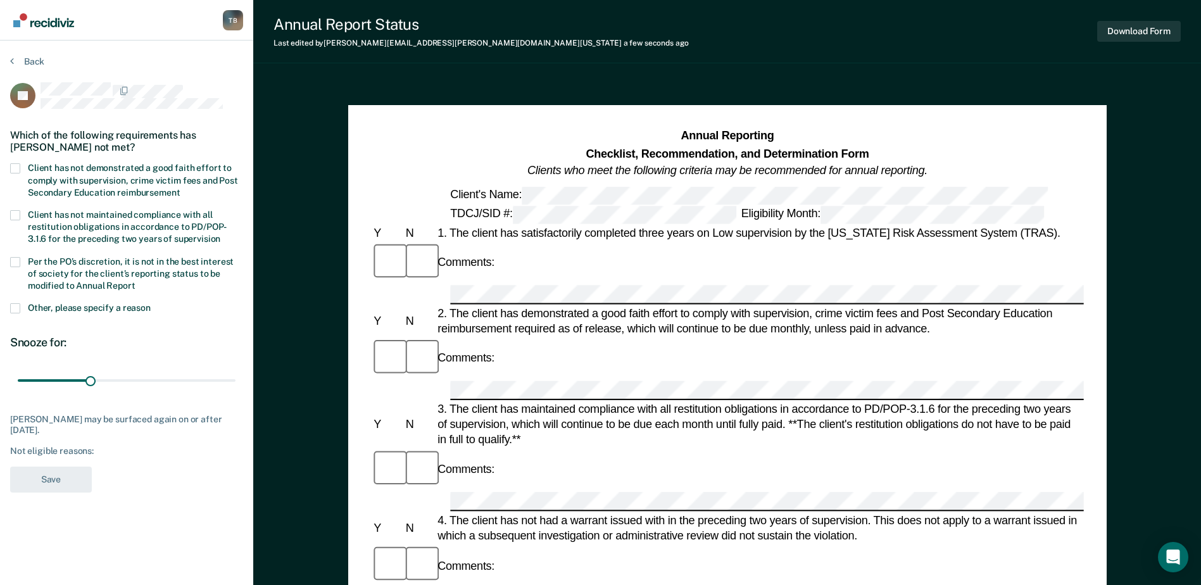
click at [25, 169] on label "Client has not demonstrated a good faith effort to comply with supervision, cri…" at bounding box center [126, 181] width 233 height 37
click at [180, 188] on input "Client has not demonstrated a good faith effort to comply with supervision, cri…" at bounding box center [180, 188] width 0 height 0
click at [22, 259] on label "Per the PO’s discretion, it is not in the best interest of society for the clie…" at bounding box center [126, 275] width 233 height 37
click at [135, 281] on input "Per the PO’s discretion, it is not in the best interest of society for the clie…" at bounding box center [135, 281] width 0 height 0
click at [46, 474] on button "Save" at bounding box center [51, 480] width 82 height 26
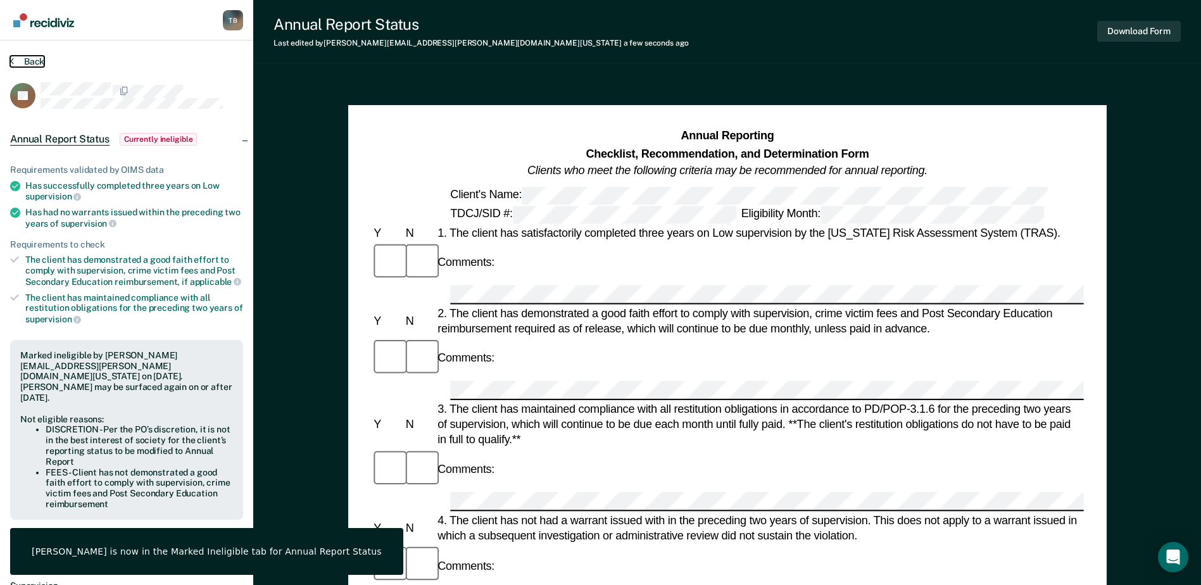
click at [32, 60] on button "Back" at bounding box center [27, 61] width 34 height 11
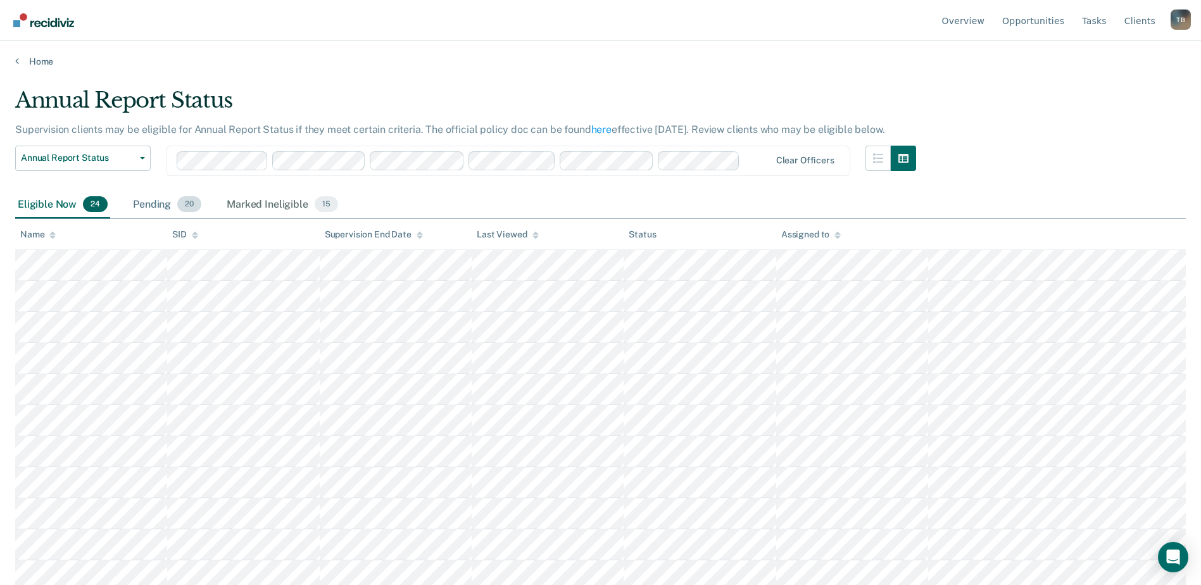
click at [168, 206] on div "Pending 20" at bounding box center [166, 205] width 73 height 28
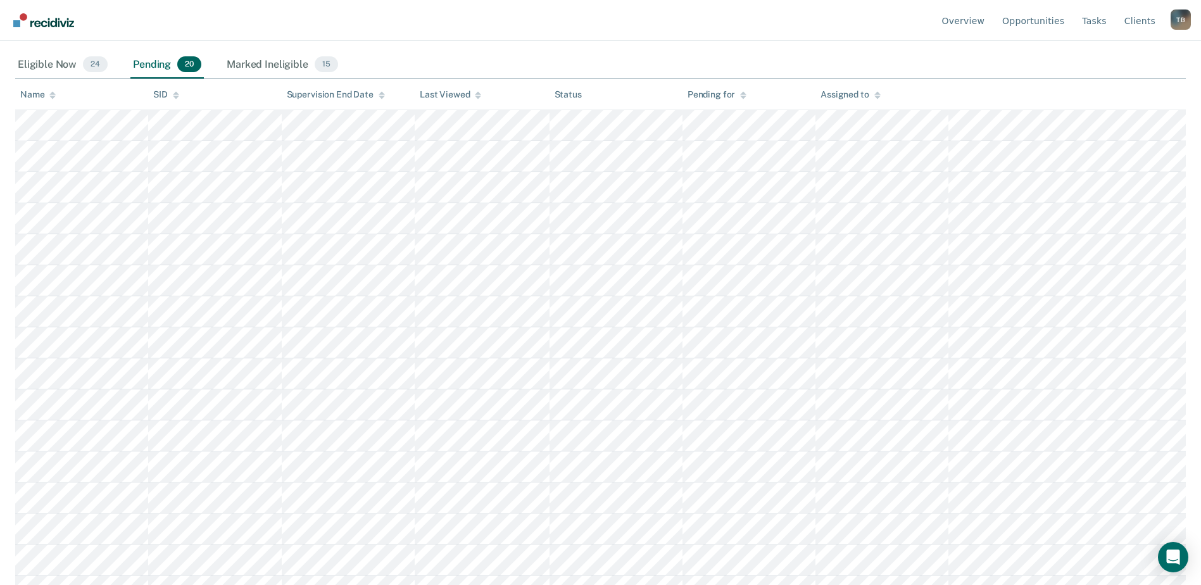
scroll to position [190, 0]
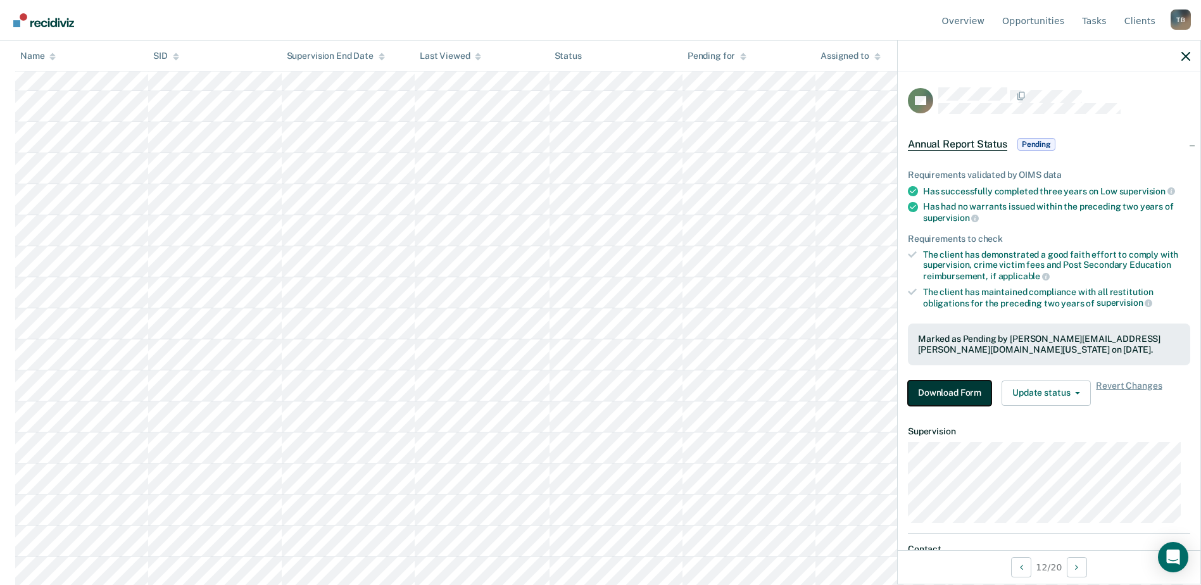
click at [948, 385] on button "Download Form" at bounding box center [950, 392] width 84 height 25
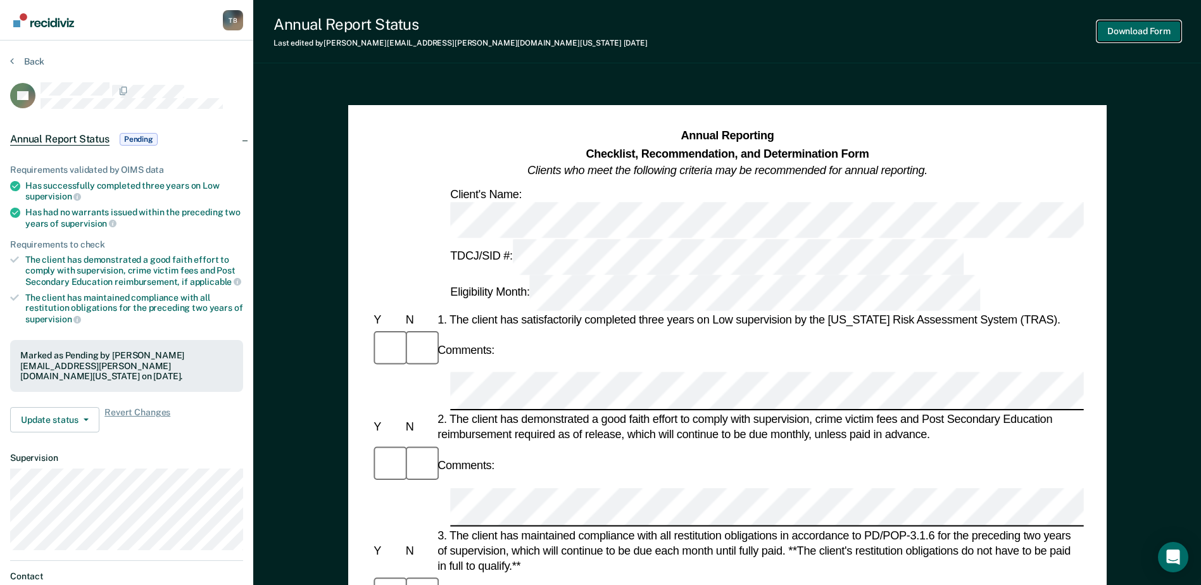
click at [1143, 28] on button "Download Form" at bounding box center [1139, 31] width 84 height 21
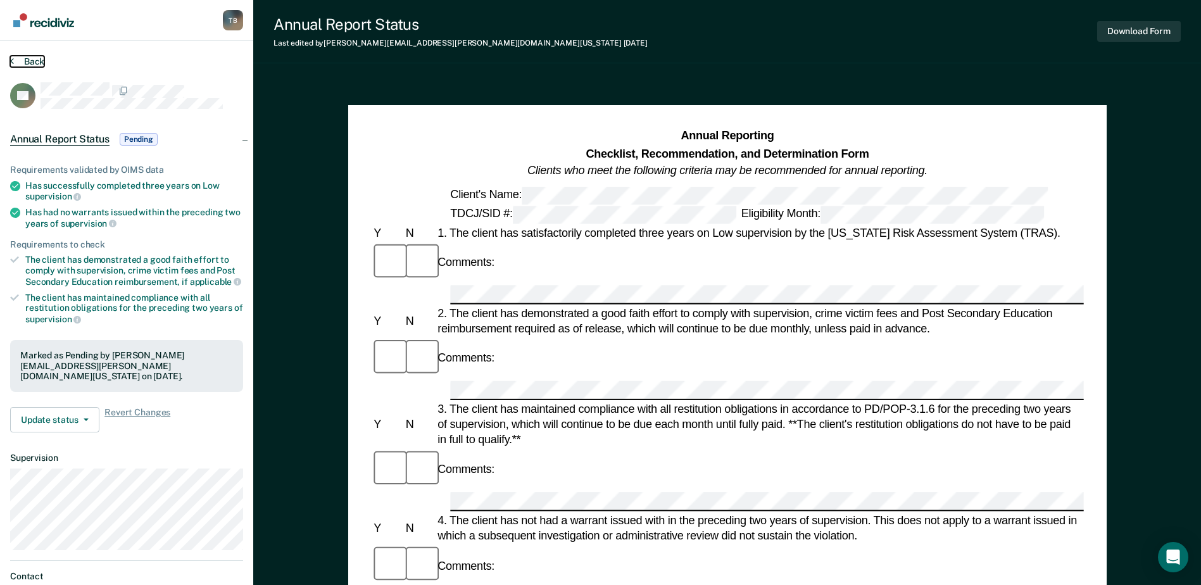
click at [25, 60] on button "Back" at bounding box center [27, 61] width 34 height 11
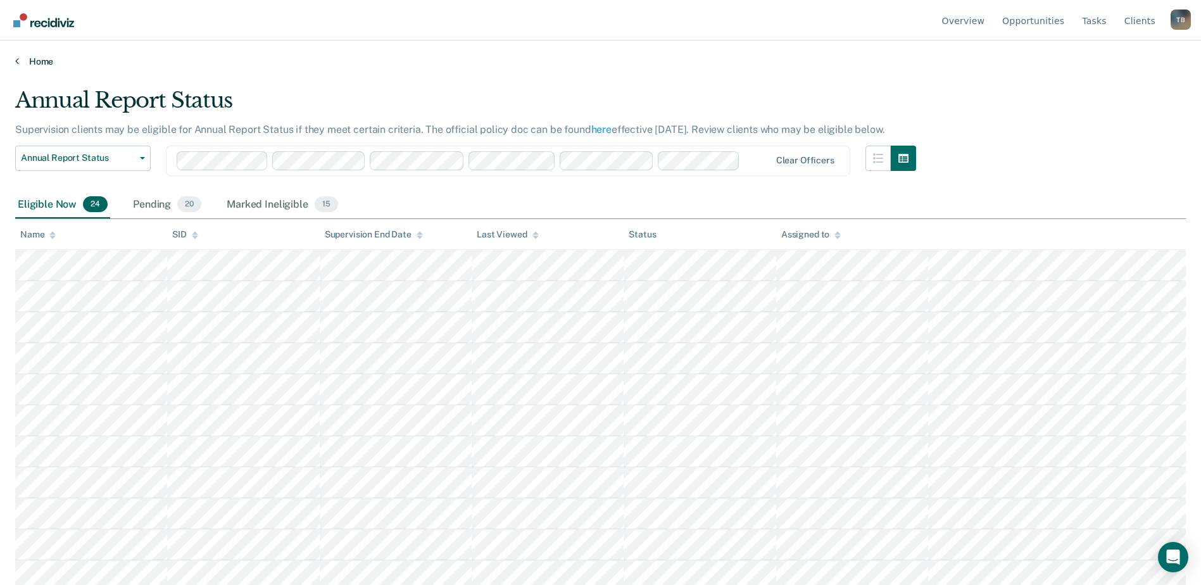
click at [44, 60] on link "Home" at bounding box center [600, 61] width 1170 height 11
